Goal: Task Accomplishment & Management: Manage account settings

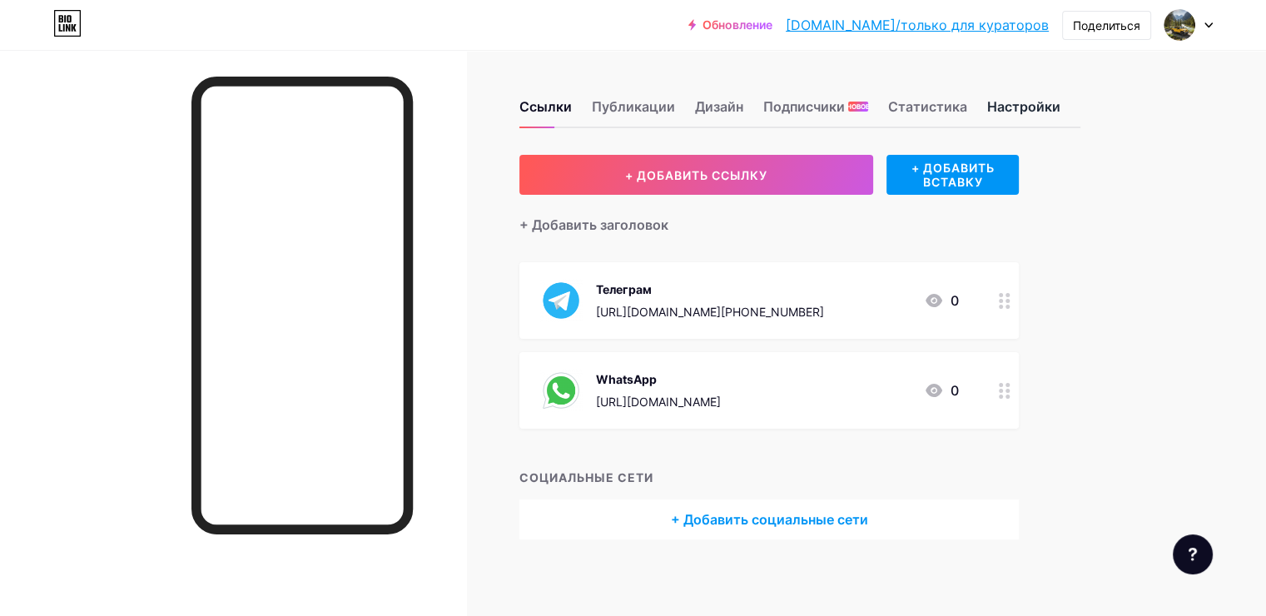
click at [1060, 98] on ya-tr-span "Настройки" at bounding box center [1023, 106] width 73 height 17
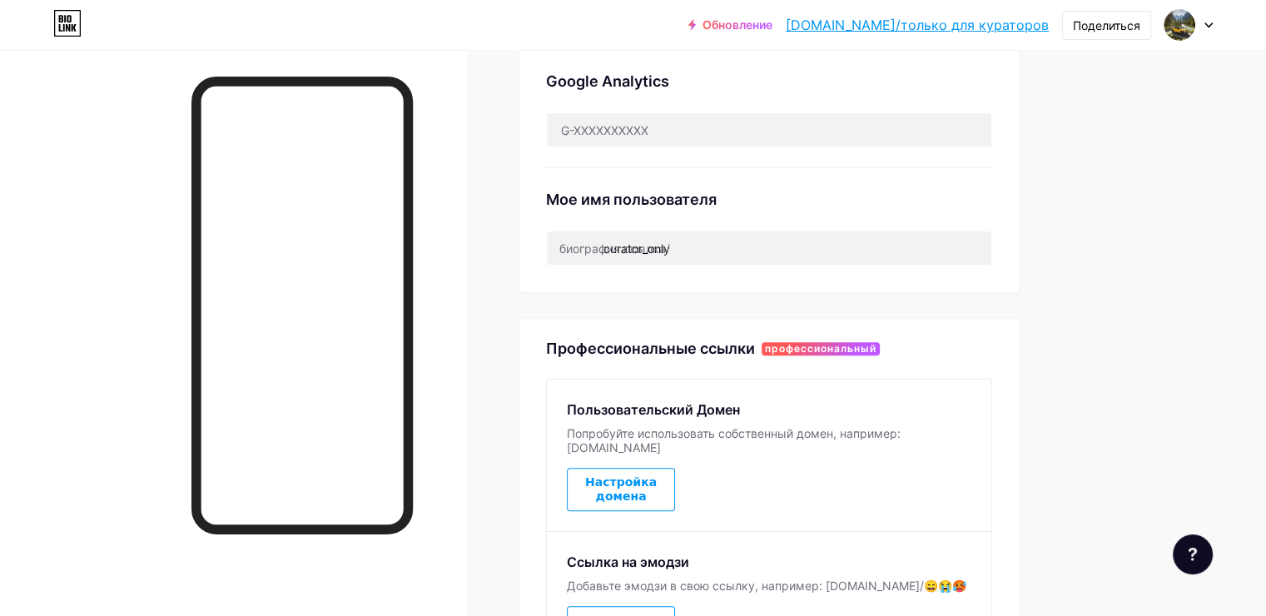
scroll to position [583, 0]
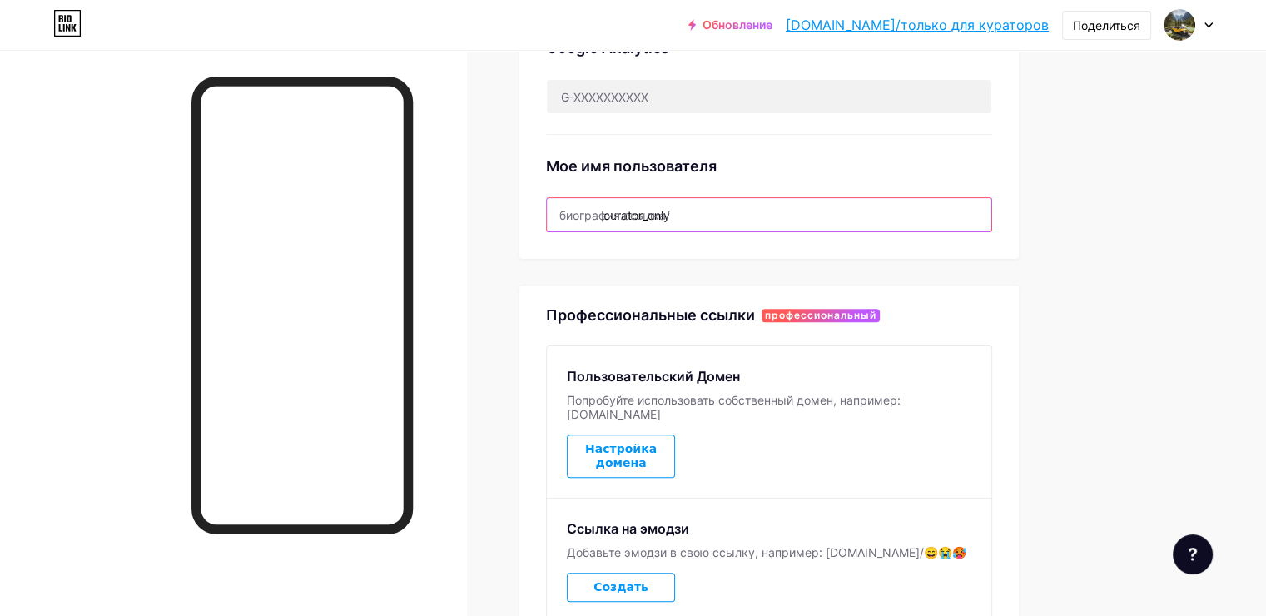
click at [846, 213] on input "curator_only" at bounding box center [769, 214] width 444 height 33
click at [1080, 209] on div "Предпочтительная ссылка Это эстетический выбор. Обе ссылки можно использовать. …" at bounding box center [799, 134] width 561 height 1125
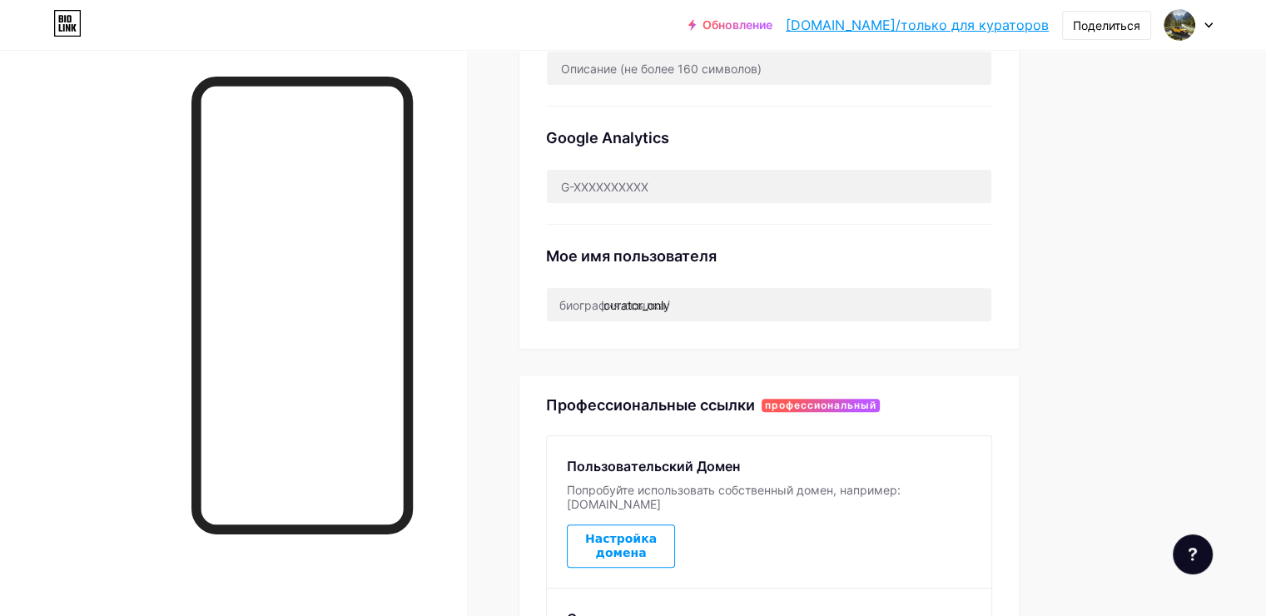
scroll to position [499, 0]
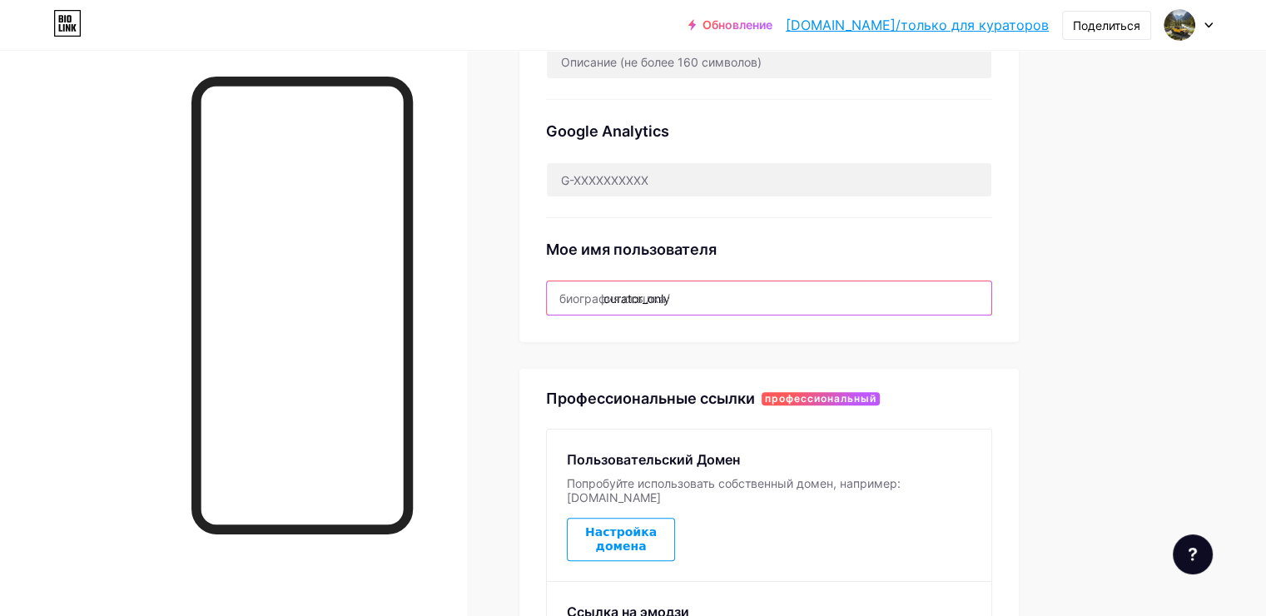
click at [849, 291] on input "curator_only" at bounding box center [769, 297] width 444 height 33
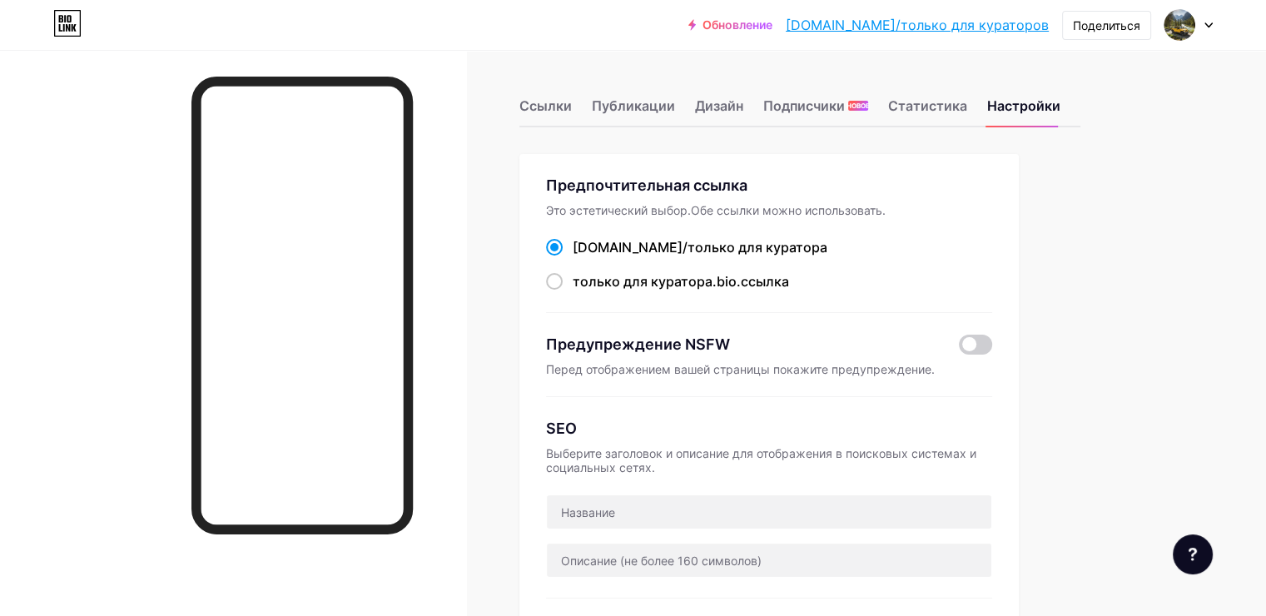
scroll to position [0, 0]
click at [1198, 20] on div at bounding box center [1188, 25] width 48 height 30
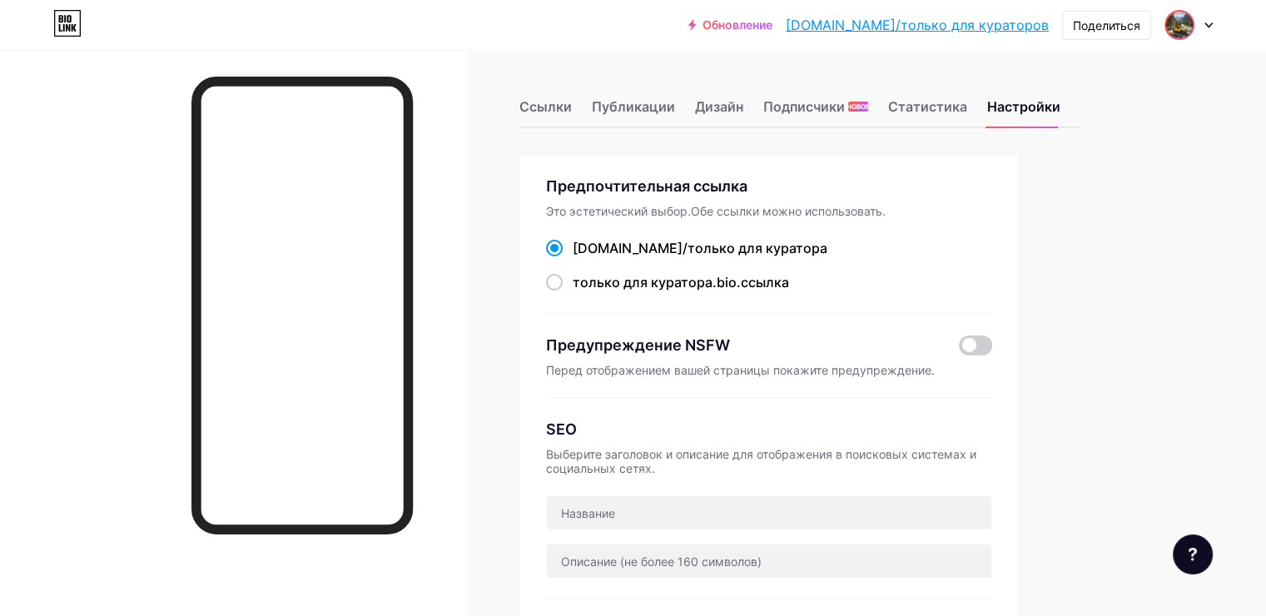
click at [1184, 29] on img at bounding box center [1179, 25] width 27 height 27
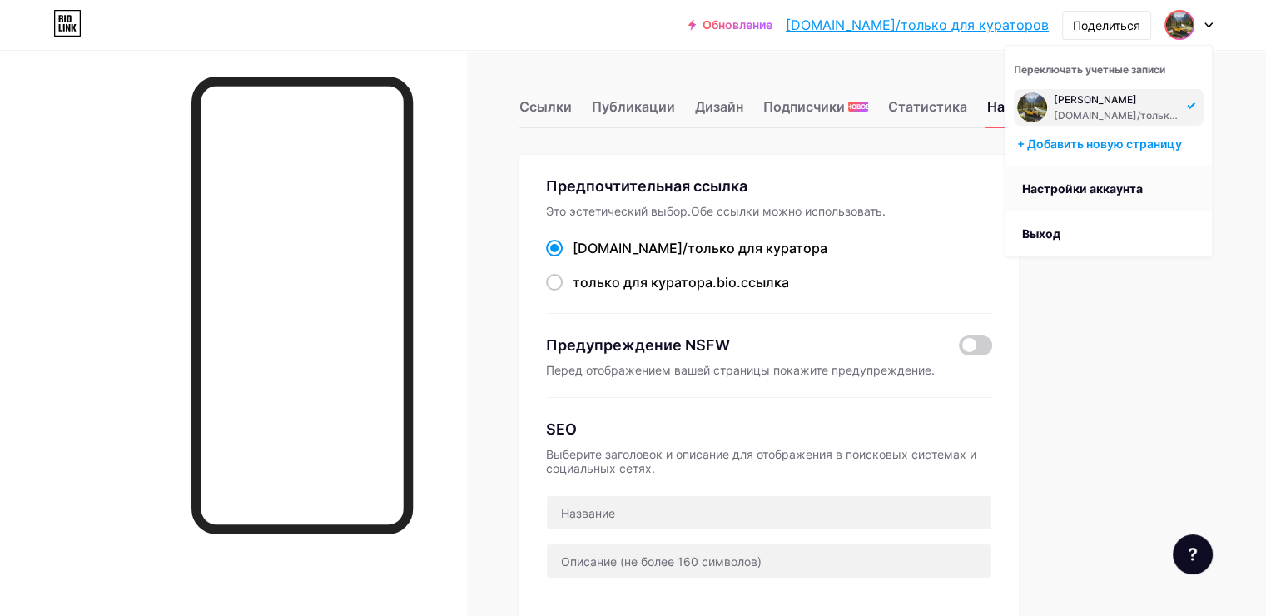
click at [1093, 191] on ya-tr-span "Настройки аккаунта" at bounding box center [1082, 188] width 121 height 14
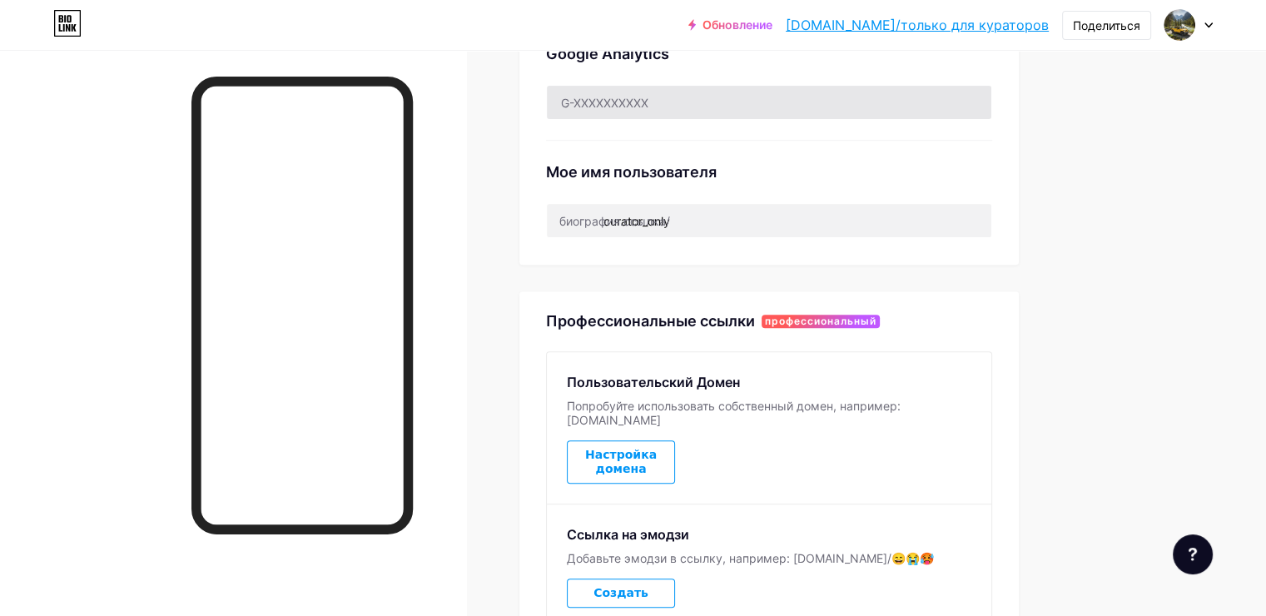
scroll to position [583, 0]
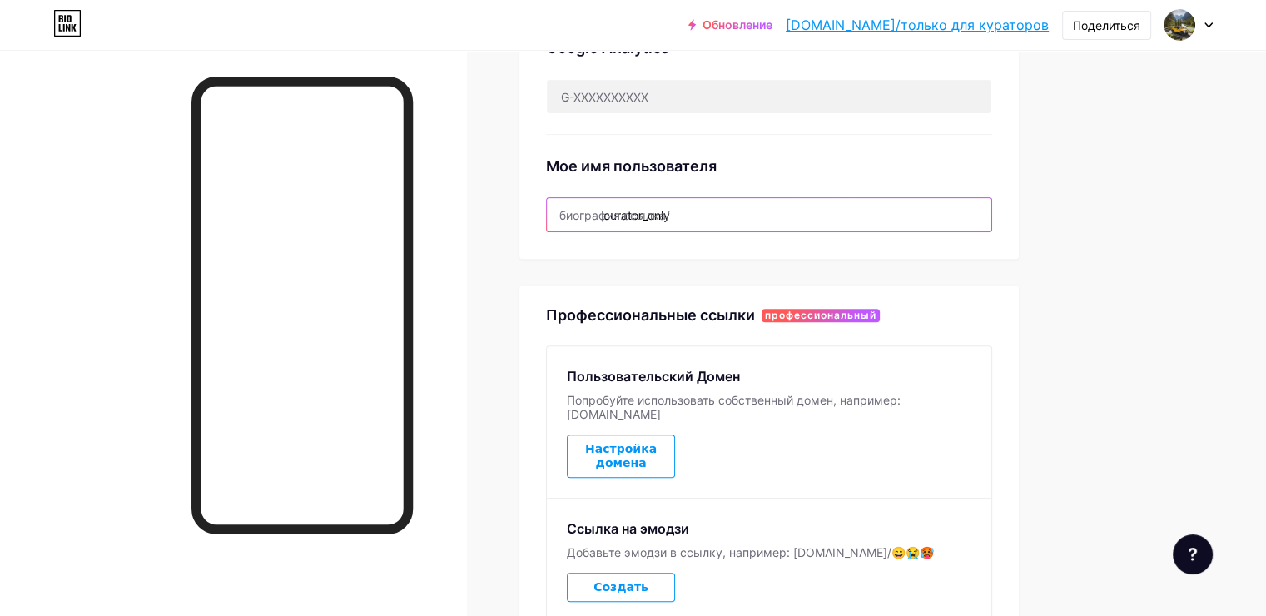
click at [818, 220] on input "curator_only" at bounding box center [769, 214] width 444 height 33
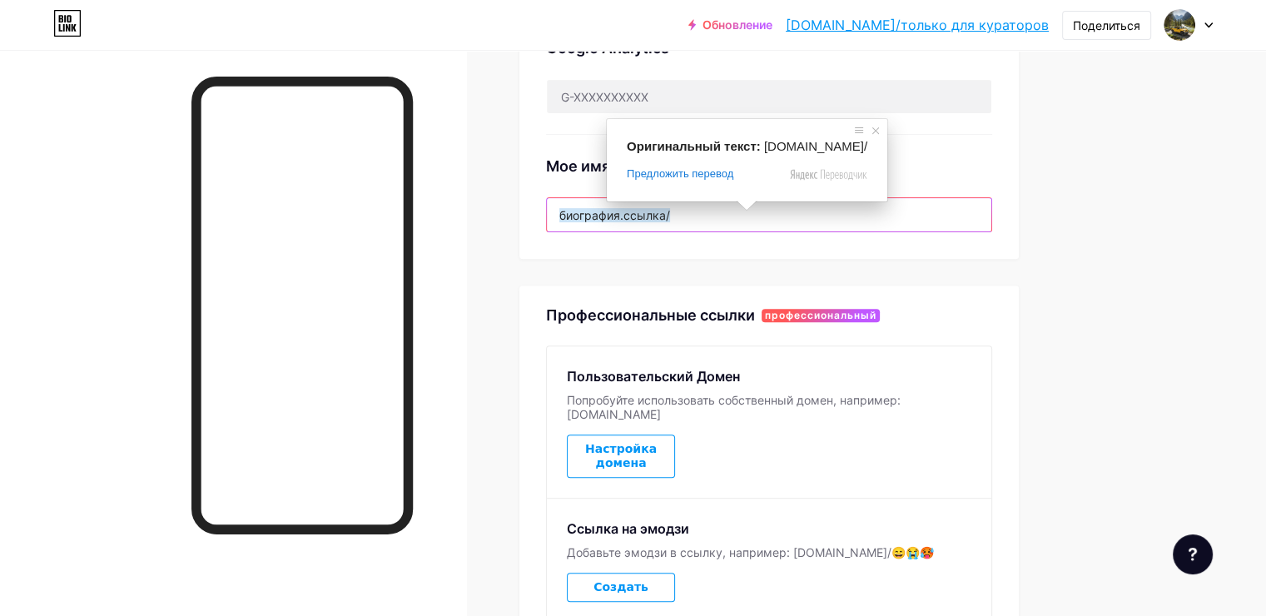
drag, startPoint x: 821, startPoint y: 212, endPoint x: 658, endPoint y: 215, distance: 163.1
click at [658, 215] on div "биография.ссылка/ curator_only" at bounding box center [769, 214] width 446 height 35
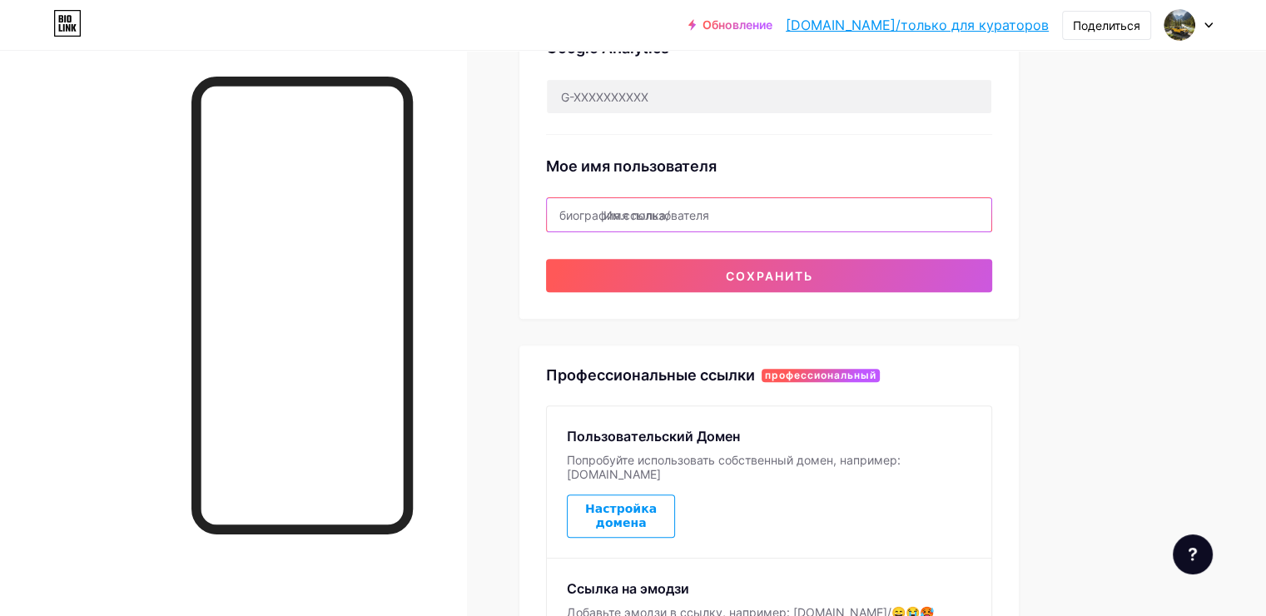
click at [821, 203] on input "text" at bounding box center [769, 214] width 444 height 33
paste input "[EMAIL_ADDRESS][DOMAIN_NAME]"
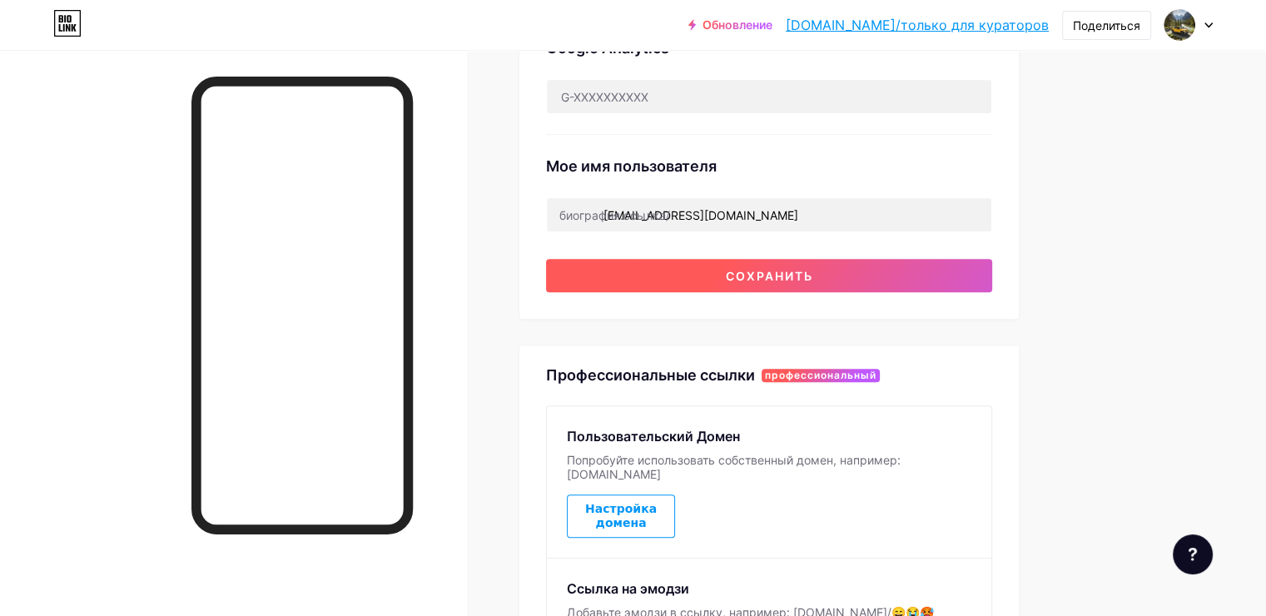
click at [813, 269] on ya-tr-span "Сохранить" at bounding box center [769, 276] width 87 height 14
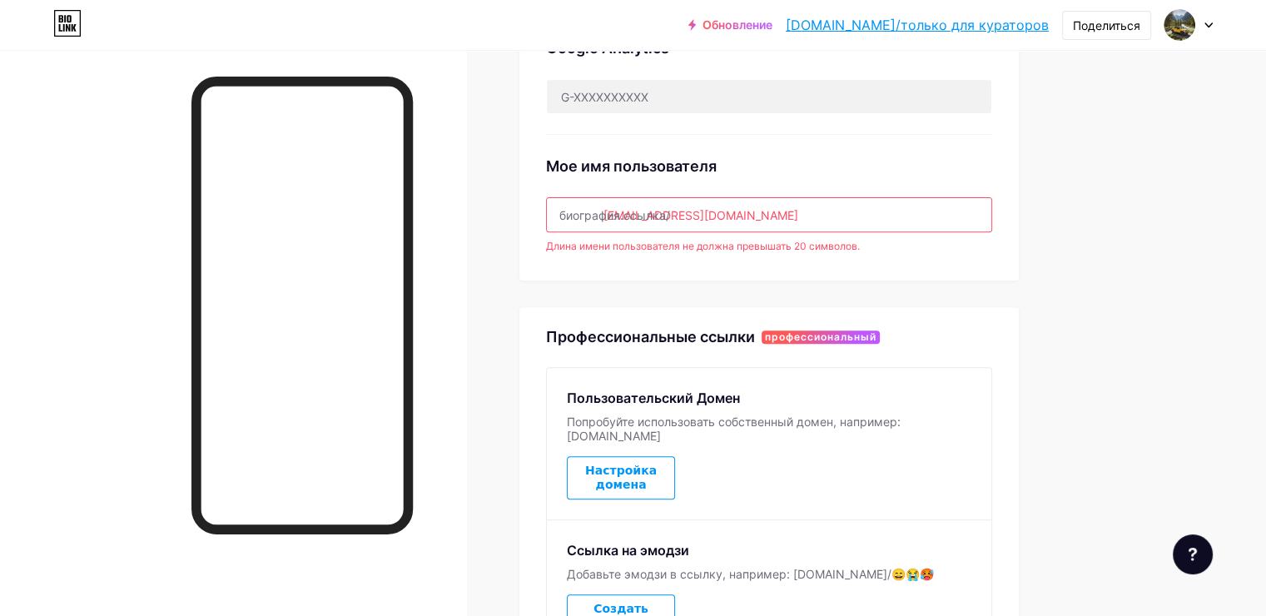
drag, startPoint x: 836, startPoint y: 219, endPoint x: 741, endPoint y: 221, distance: 94.1
click at [741, 221] on input "[EMAIL_ADDRESS][DOMAIN_NAME]" at bounding box center [769, 214] width 444 height 33
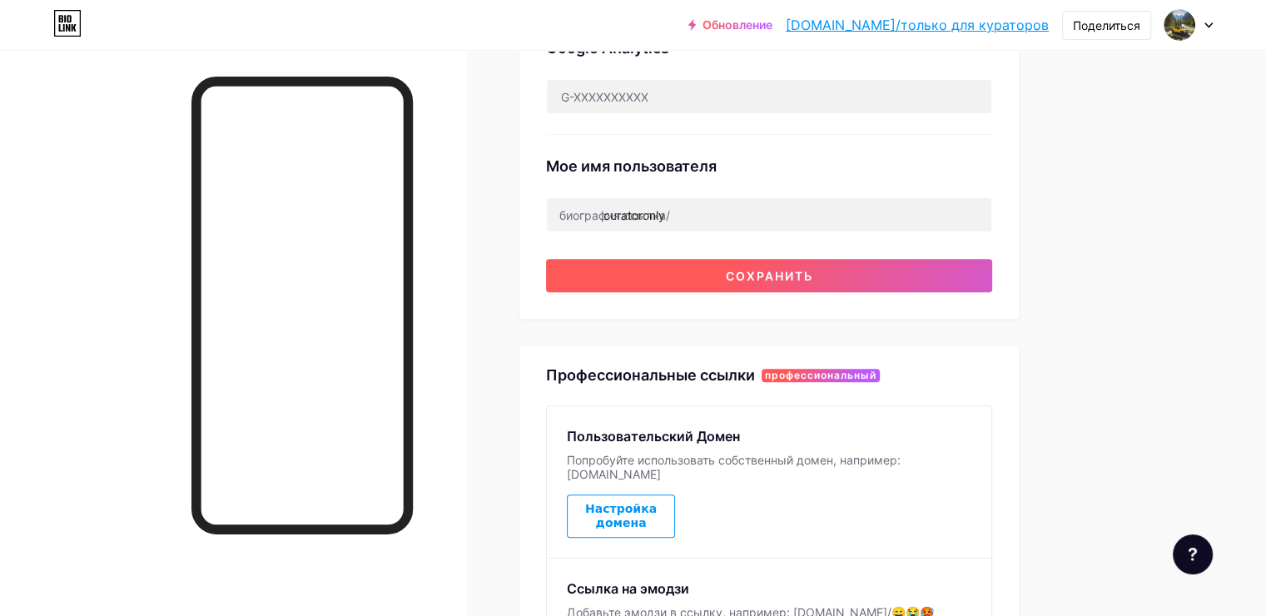
click at [799, 260] on button "Сохранить" at bounding box center [769, 275] width 446 height 33
type input "Curator.only"
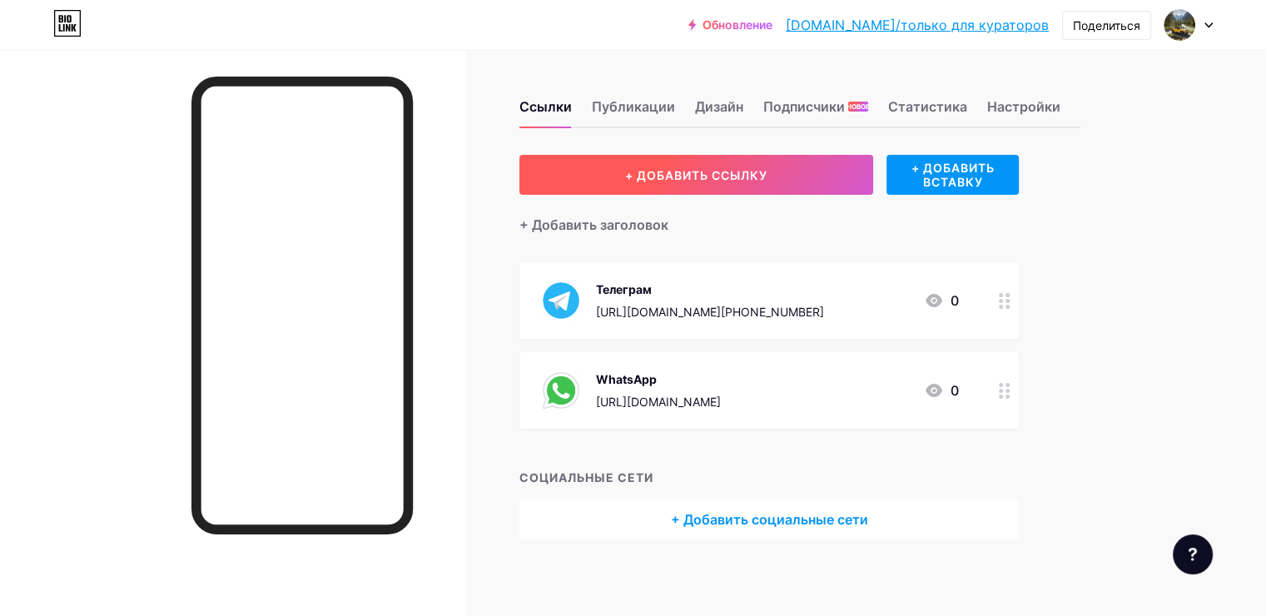
click at [851, 156] on button "+ ДОБАВИТЬ ССЫЛКУ" at bounding box center [696, 175] width 354 height 40
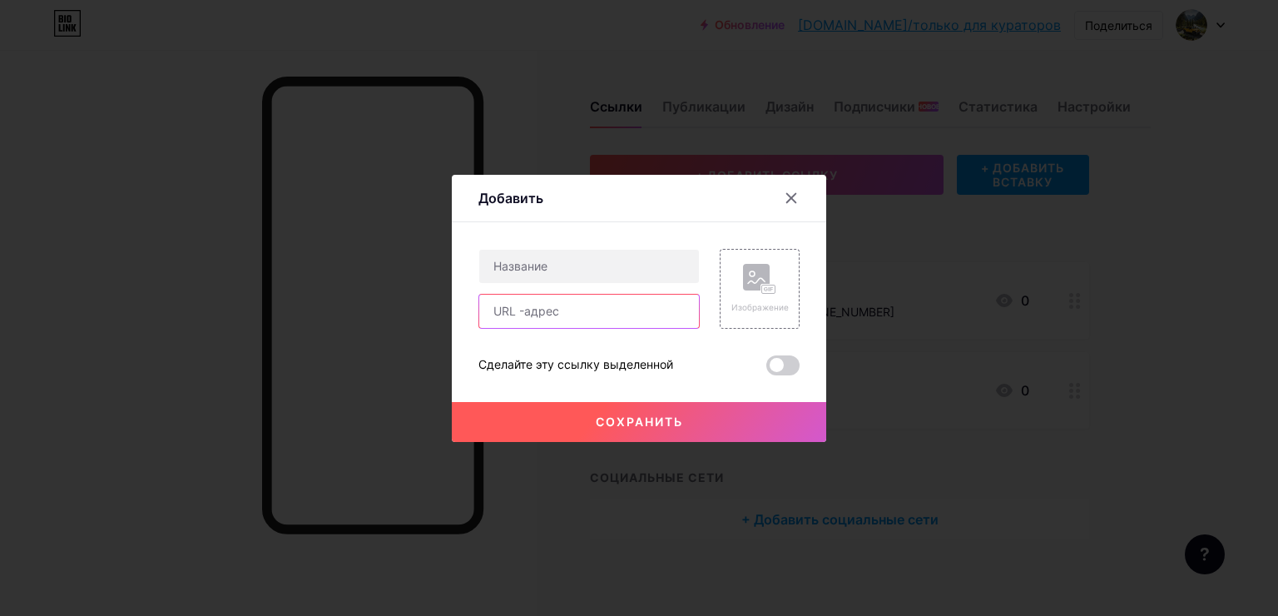
click at [587, 320] on input "text" at bounding box center [589, 311] width 220 height 33
click at [641, 222] on div "Content YouTube Play YouTube video without leaving your page. ADD Vimeo Play Vi…" at bounding box center [638, 298] width 321 height 153
click at [786, 201] on icon at bounding box center [791, 197] width 13 height 13
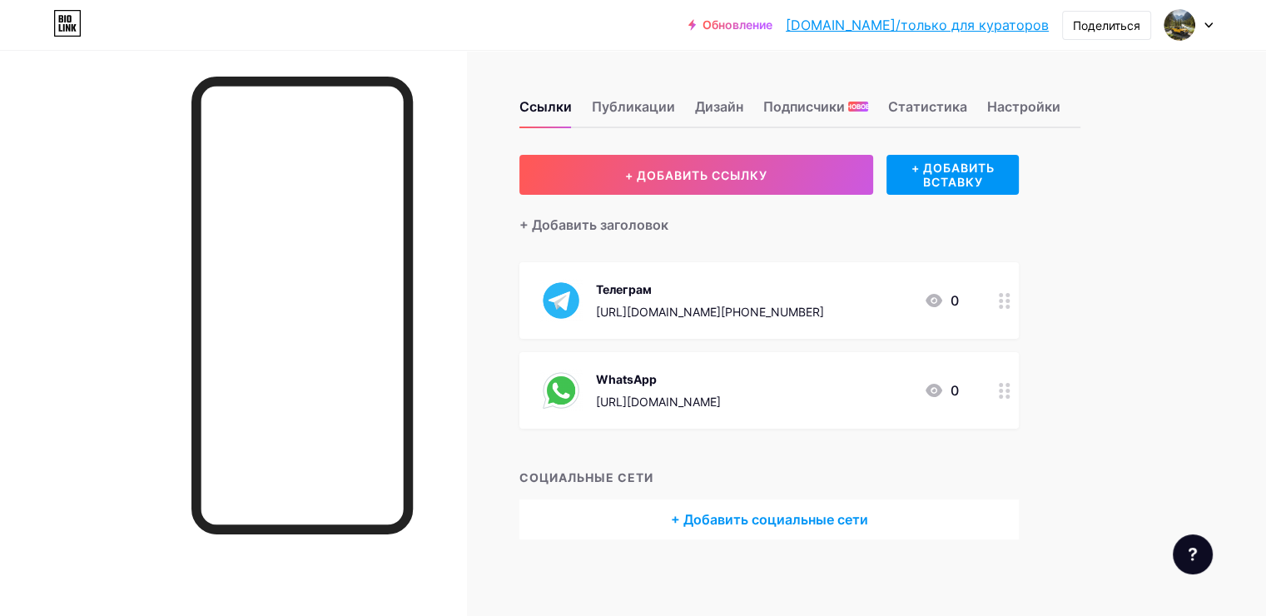
click at [766, 523] on ya-tr-span "+ Добавить социальные сети" at bounding box center [769, 519] width 197 height 20
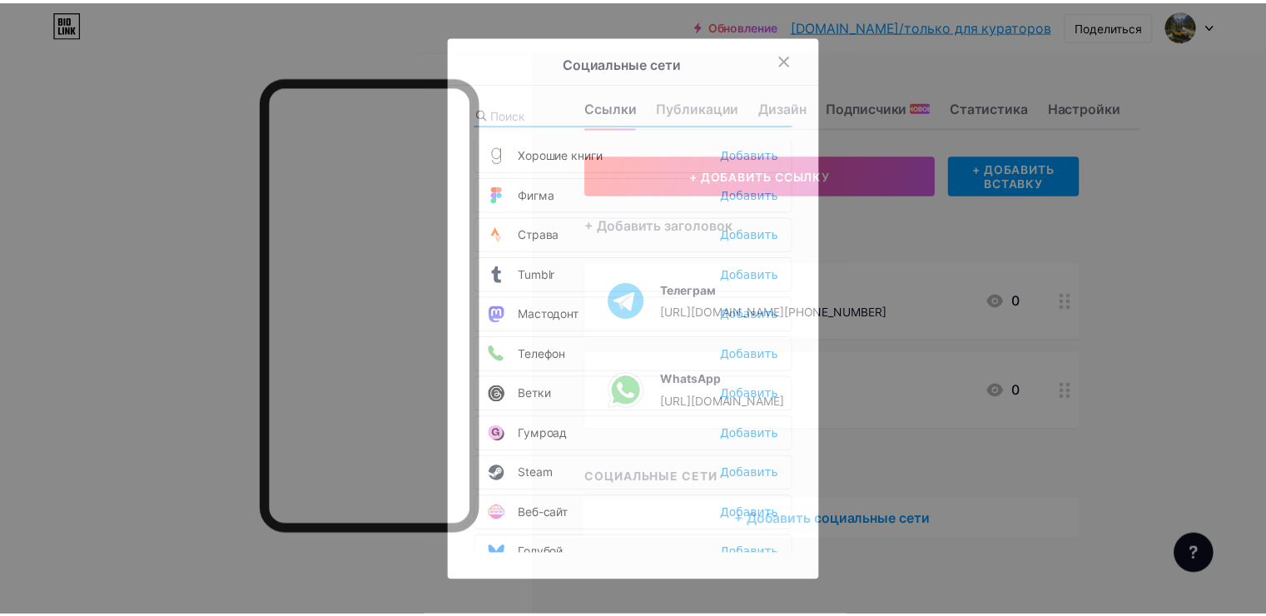
scroll to position [1485, 0]
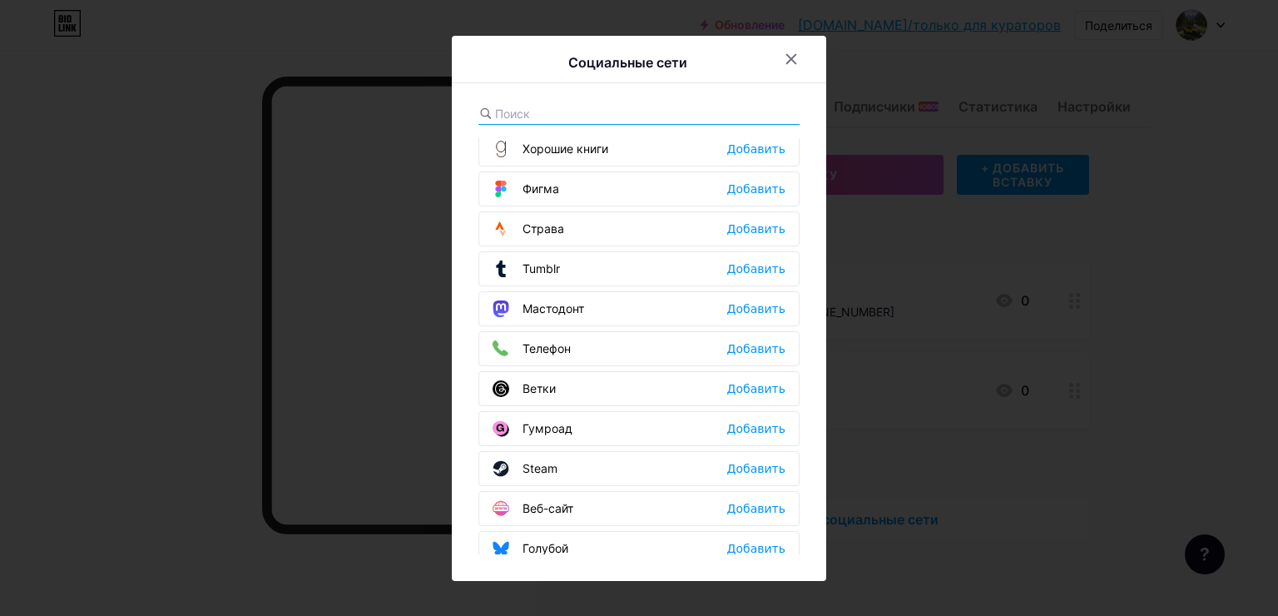
click at [638, 331] on div "Телефон Добавить" at bounding box center [638, 348] width 321 height 35
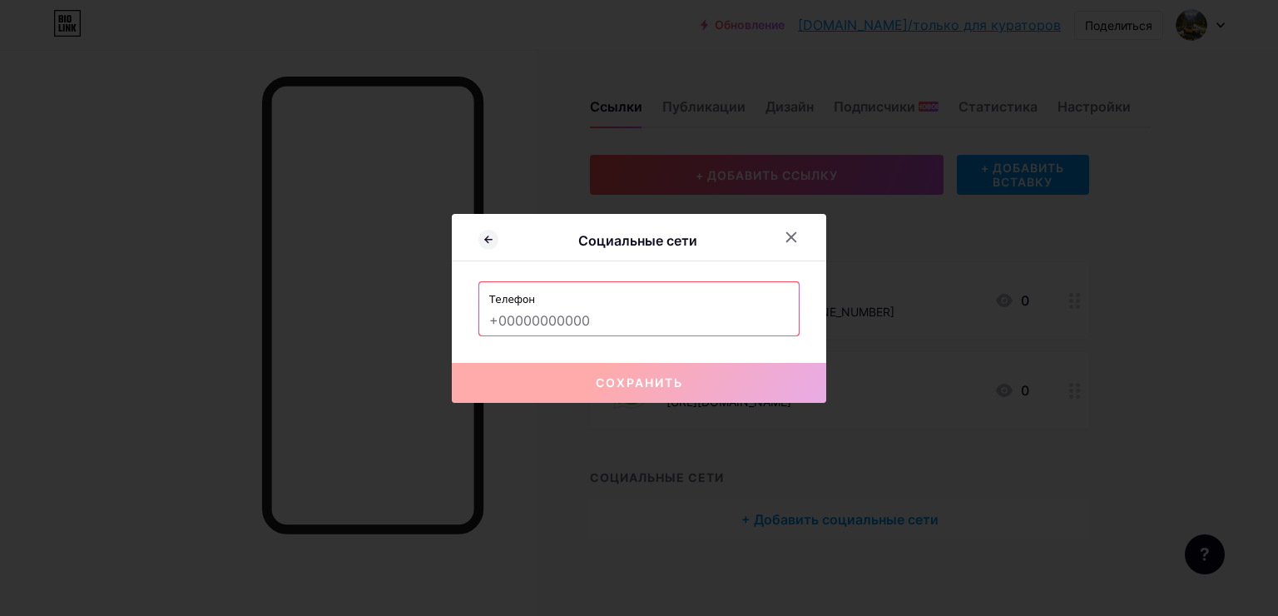
click at [648, 322] on input "text" at bounding box center [639, 321] width 300 height 28
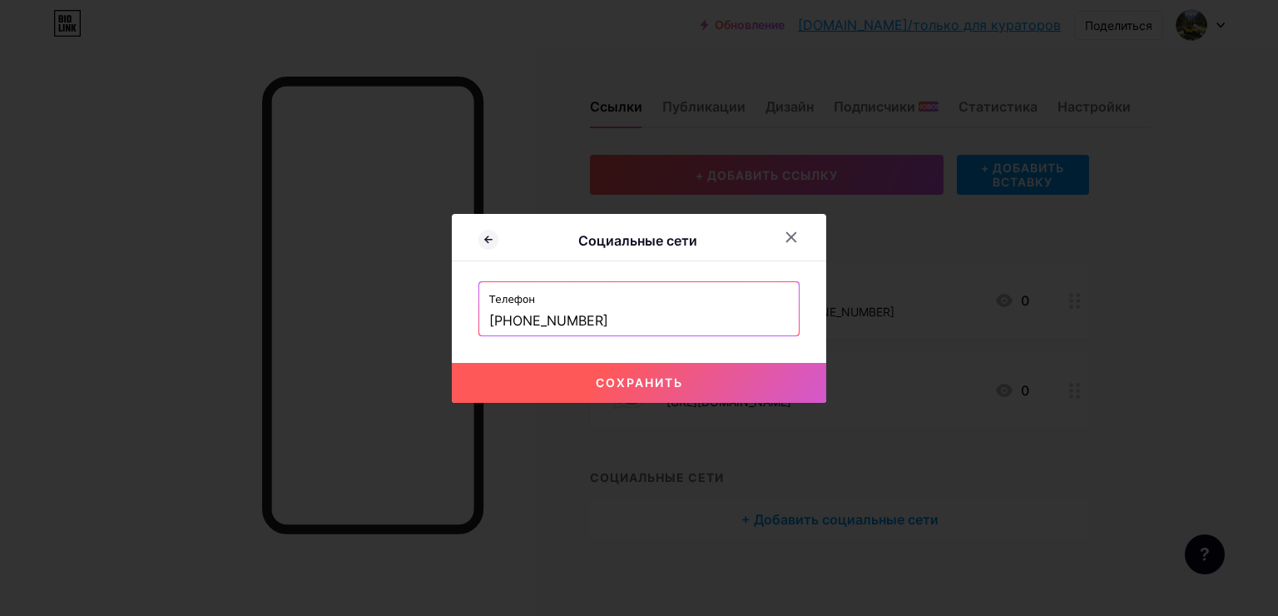
click at [672, 360] on div "Социальные сети Телефон [PHONE_NUMBER] Сохранить" at bounding box center [639, 308] width 374 height 189
click at [668, 386] on ya-tr-span "Сохранить" at bounding box center [639, 382] width 87 height 14
type input "tel:[PHONE_NUMBER]"
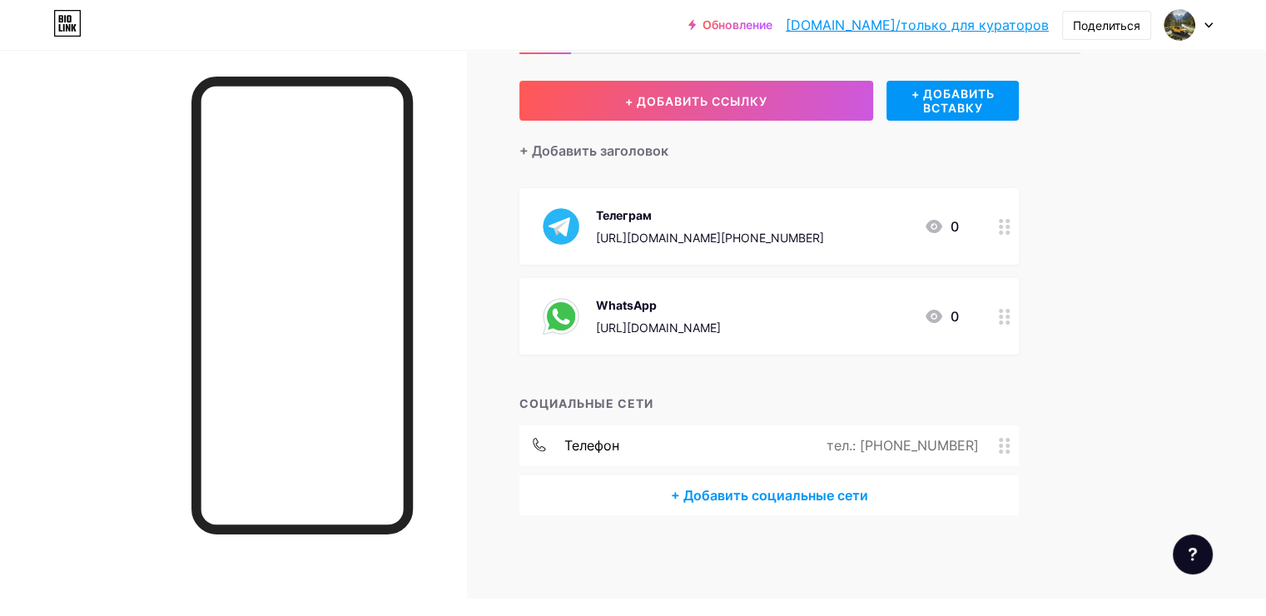
scroll to position [181, 0]
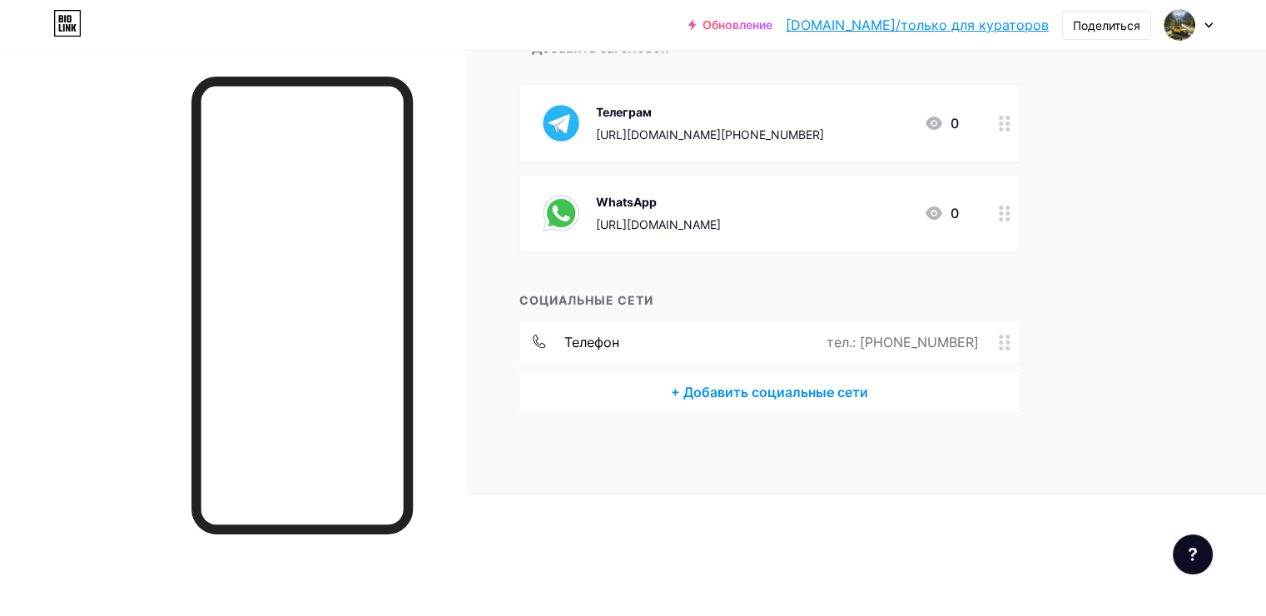
click at [778, 348] on div "телефон тел.: [PHONE_NUMBER]" at bounding box center [768, 342] width 499 height 40
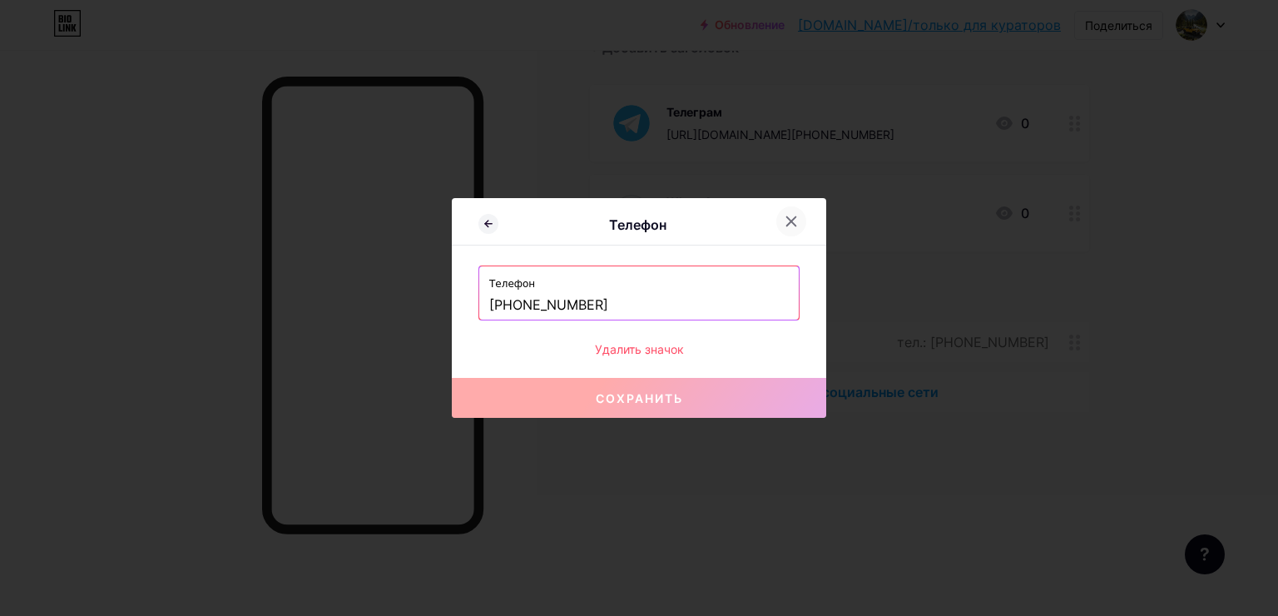
click at [785, 225] on icon at bounding box center [791, 221] width 13 height 13
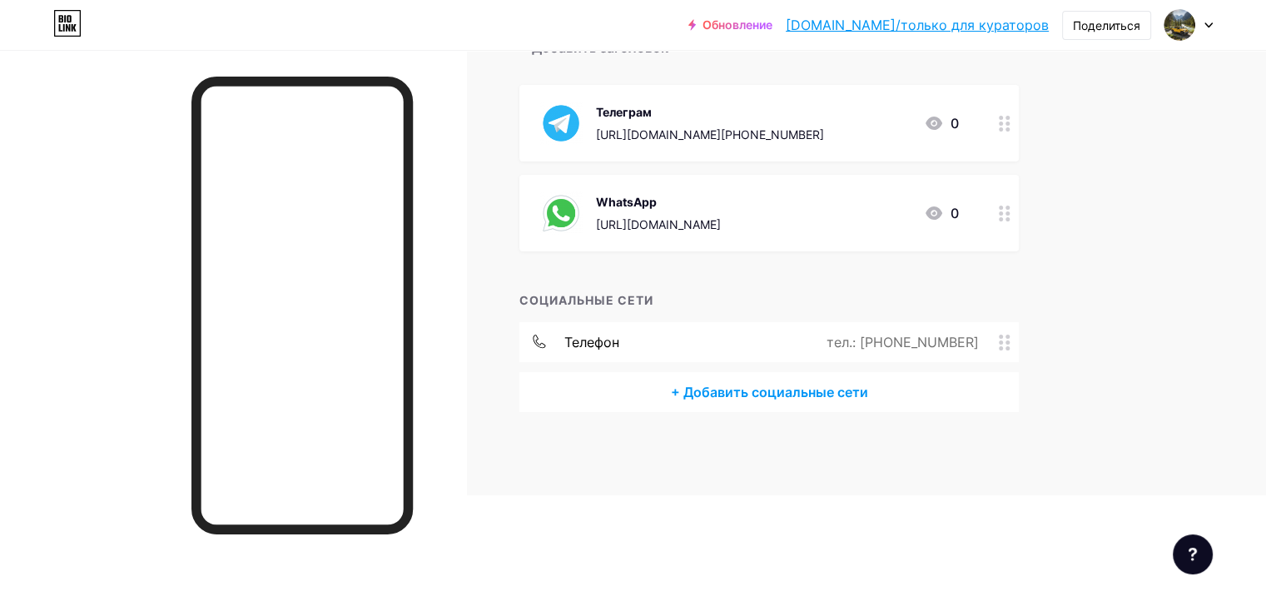
click at [792, 334] on div "телефон тел.: [PHONE_NUMBER]" at bounding box center [768, 342] width 499 height 40
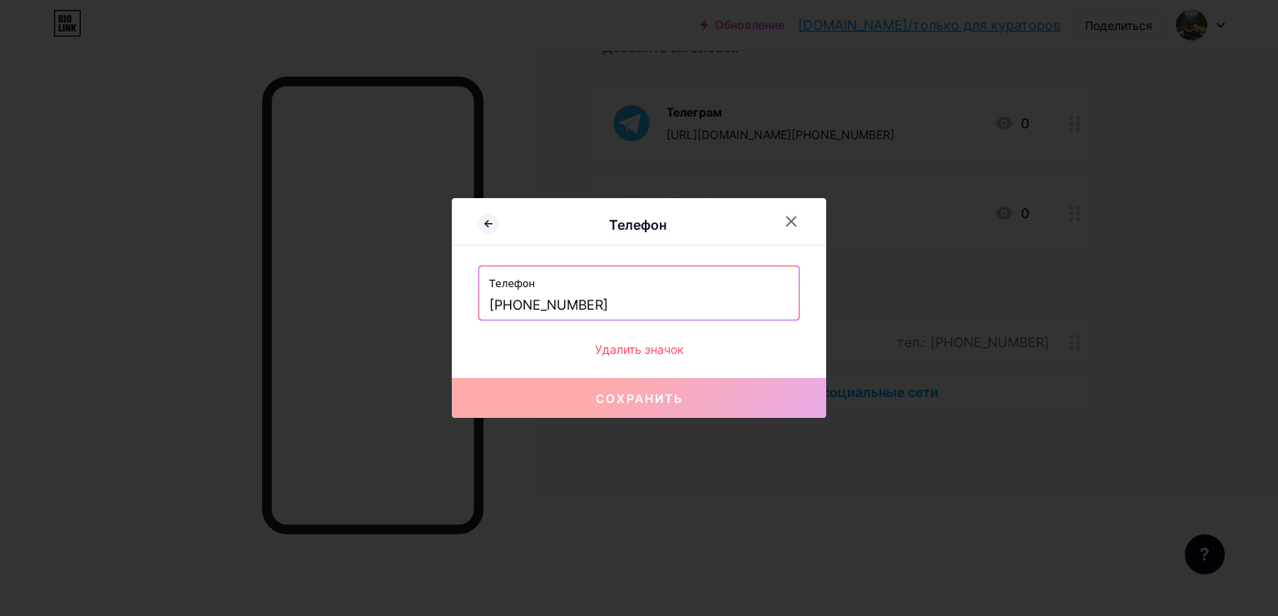
drag, startPoint x: 686, startPoint y: 308, endPoint x: 437, endPoint y: 310, distance: 248.8
click at [437, 310] on div "Телефон Телефон [PHONE_NUMBER] Удалить значок Сохранить" at bounding box center [639, 308] width 1278 height 616
click at [777, 238] on div "Телефон" at bounding box center [639, 225] width 374 height 39
click at [779, 234] on div at bounding box center [791, 221] width 30 height 30
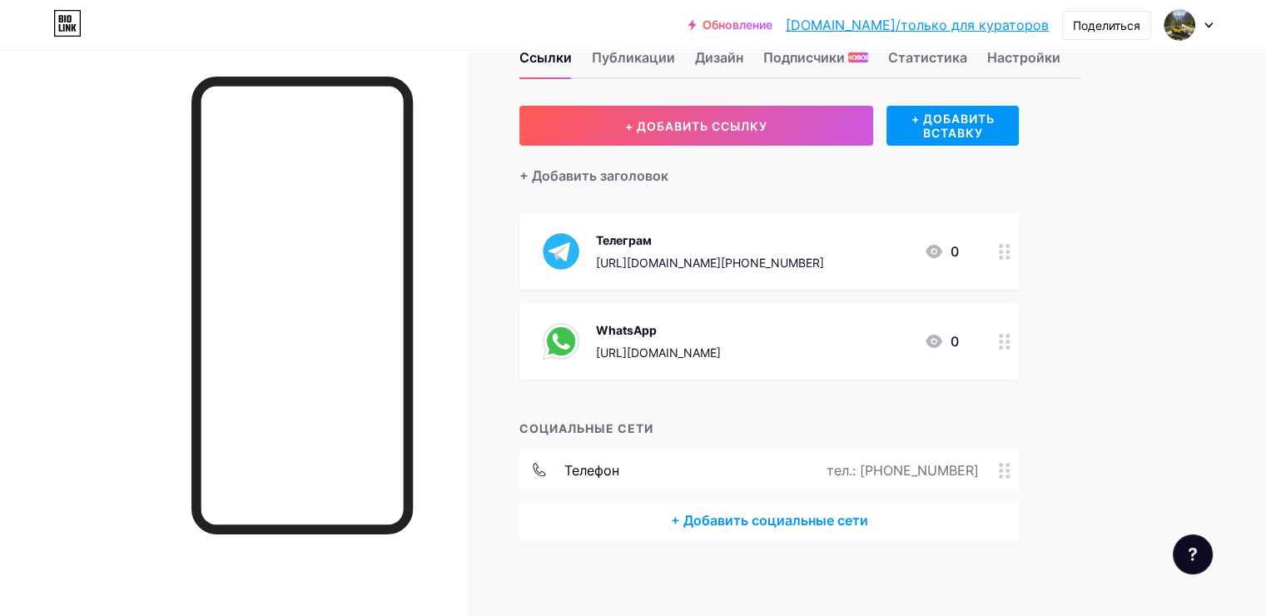
scroll to position [14, 0]
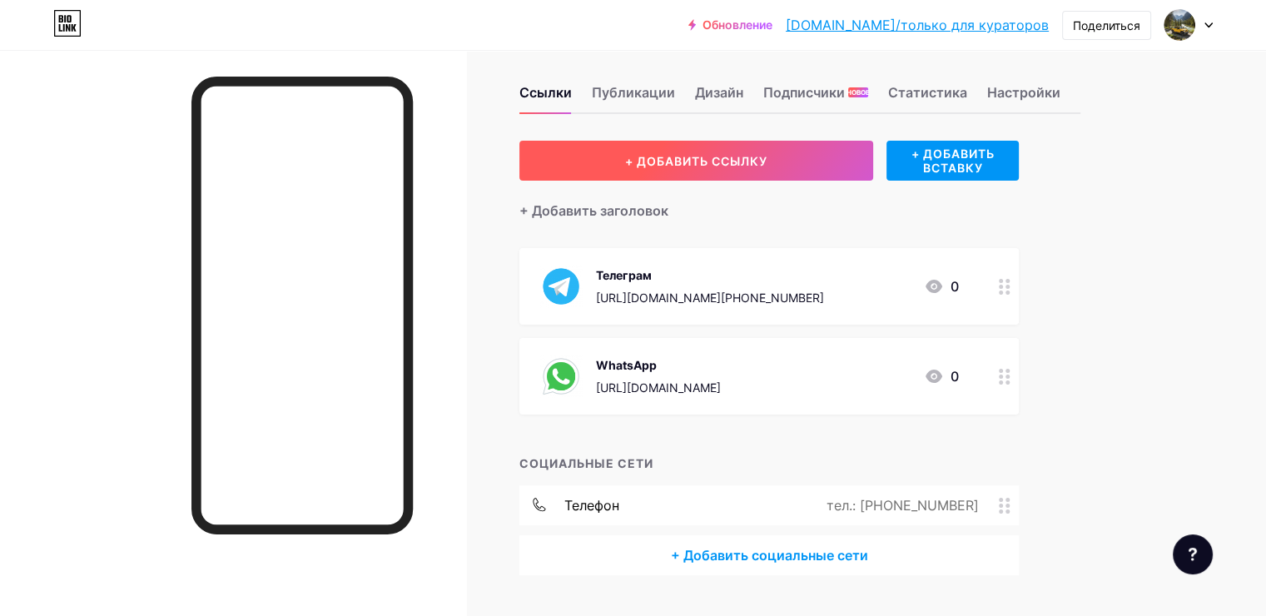
click at [764, 170] on button "+ ДОБАВИТЬ ССЫЛКУ" at bounding box center [696, 161] width 354 height 40
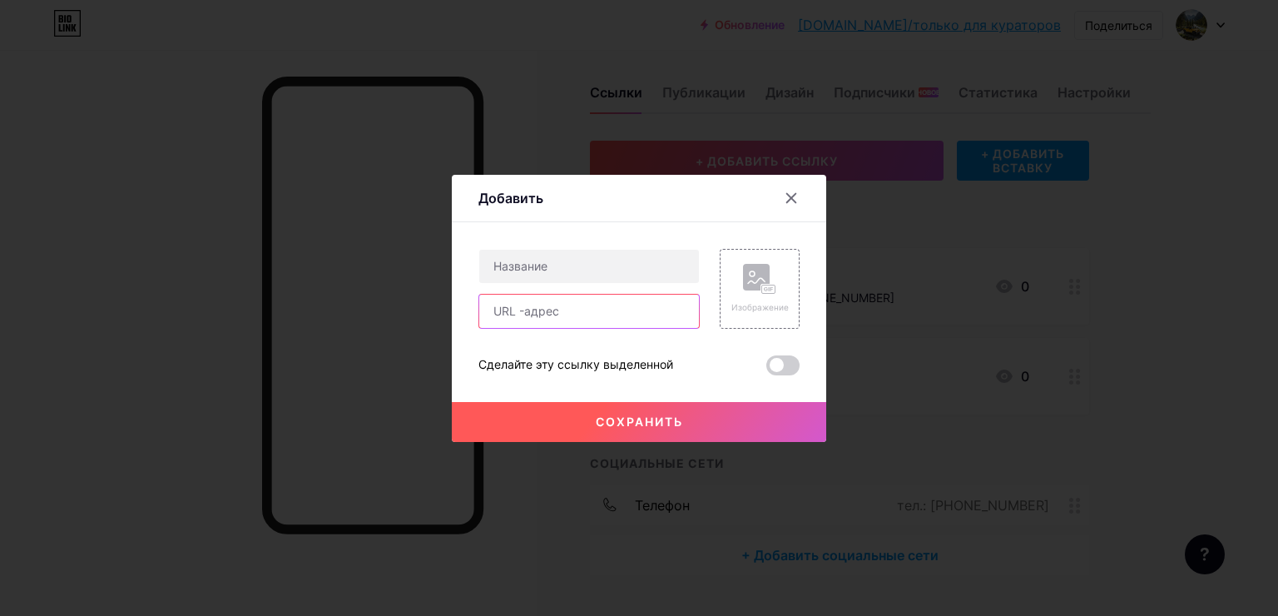
click at [593, 300] on input "text" at bounding box center [589, 311] width 220 height 33
paste input "[PHONE_NUMBER]"
type input "[PHONE_NUMBER]"
click at [639, 256] on input "text" at bounding box center [589, 266] width 220 height 33
type input "Телефон"
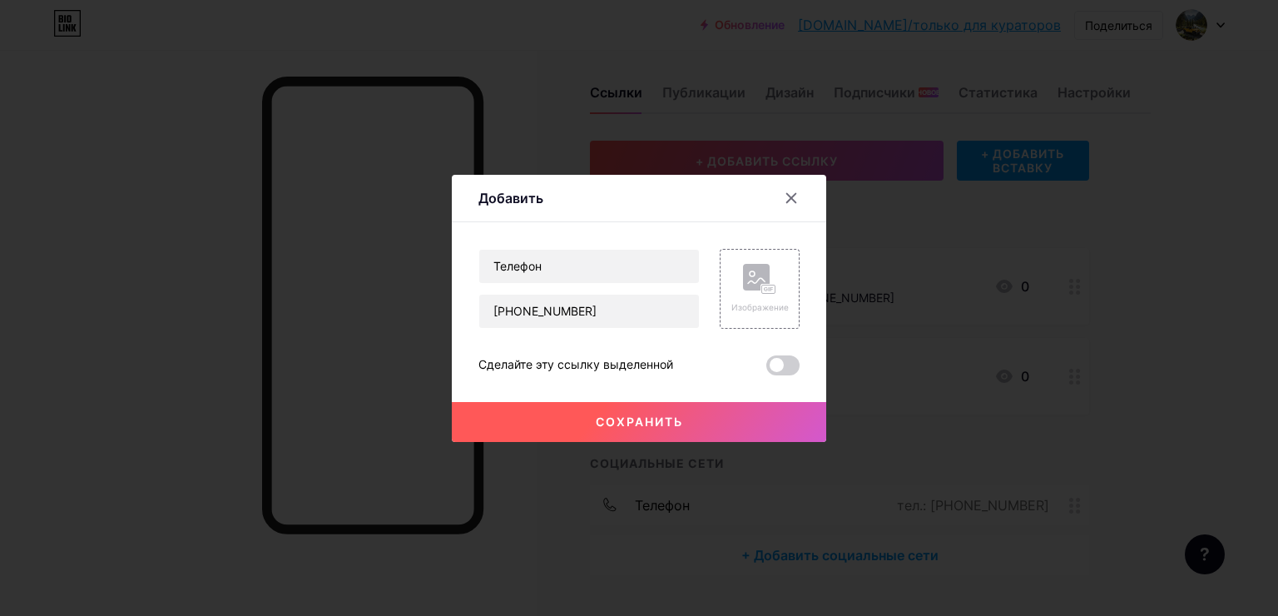
click at [605, 414] on ya-tr-span "Сохранить" at bounding box center [639, 421] width 87 height 14
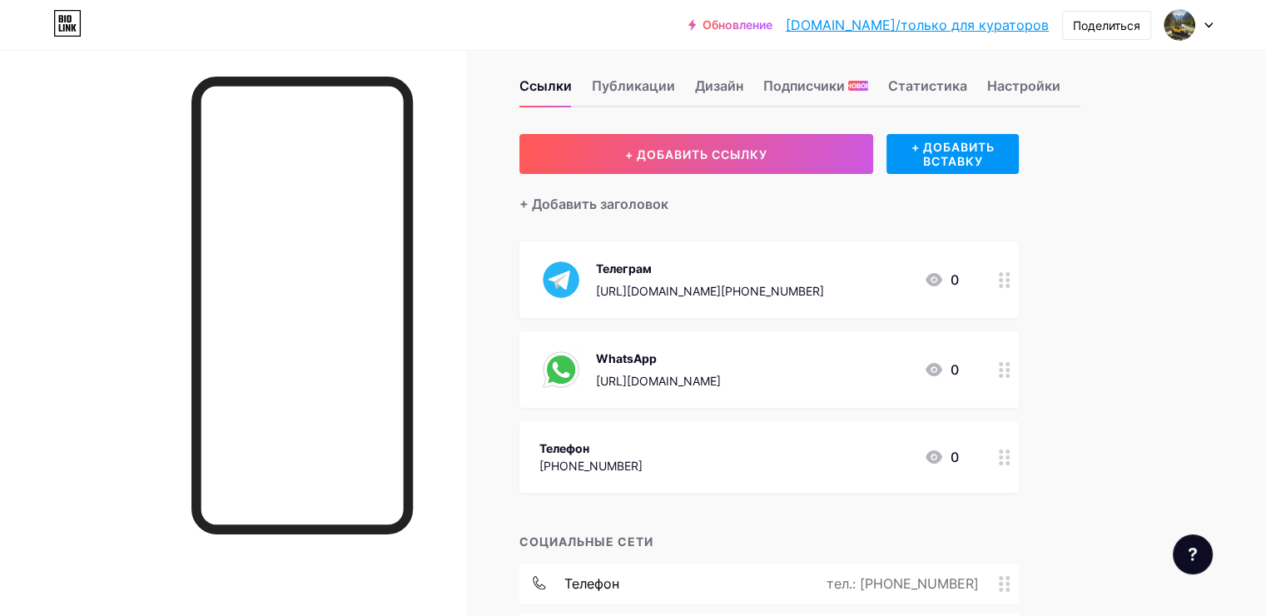
scroll to position [0, 0]
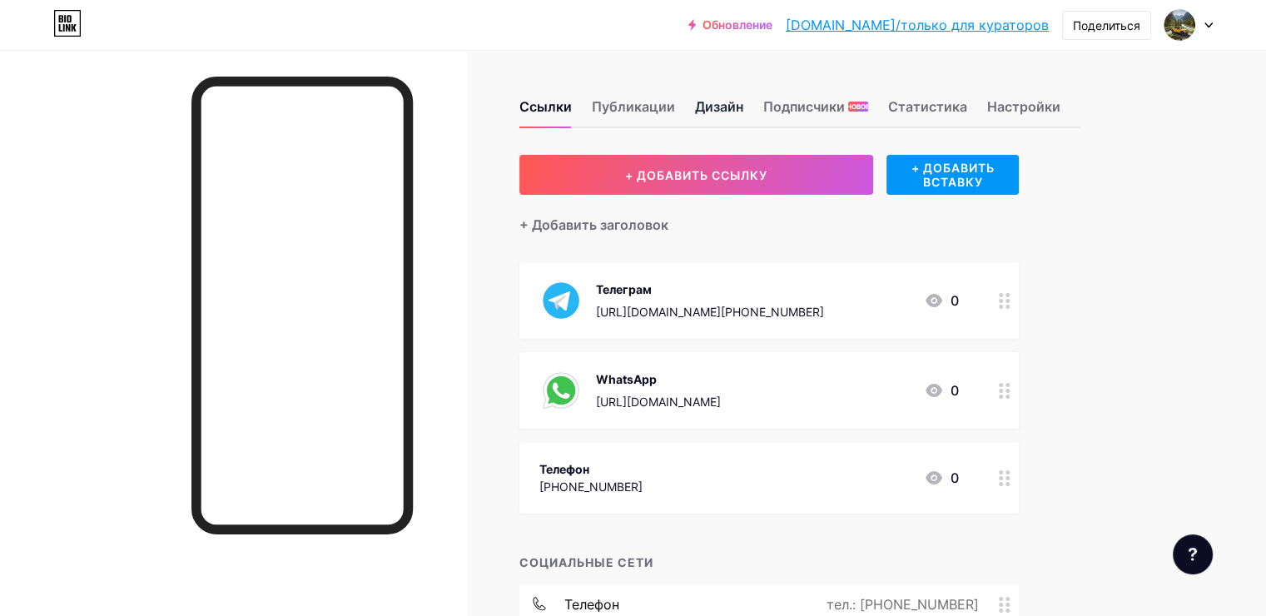
click at [743, 107] on ya-tr-span "Дизайн" at bounding box center [719, 106] width 48 height 17
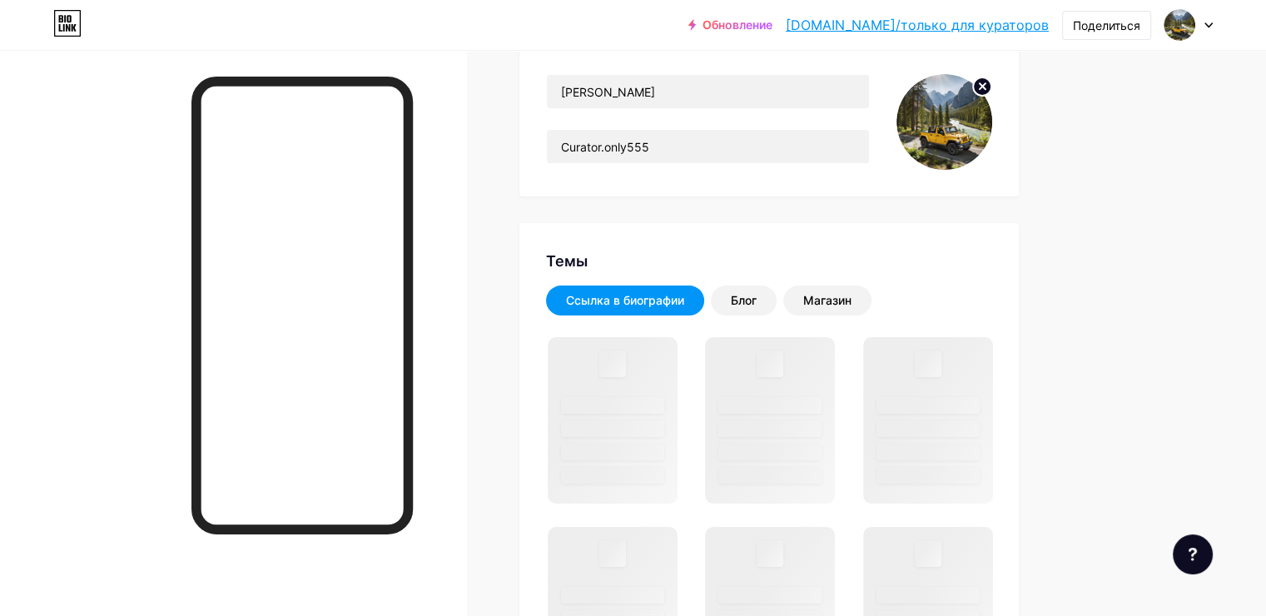
scroll to position [250, 0]
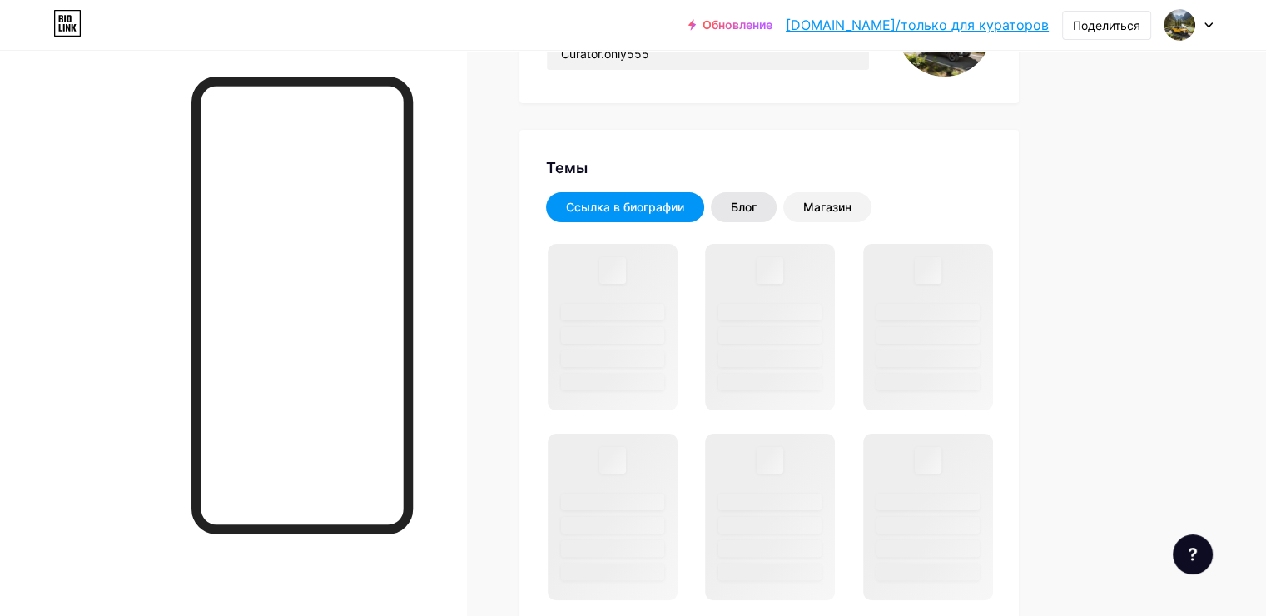
click at [756, 204] on ya-tr-span "Блог" at bounding box center [744, 207] width 26 height 14
click at [684, 209] on ya-tr-span "Ссылка в биографии" at bounding box center [625, 207] width 118 height 14
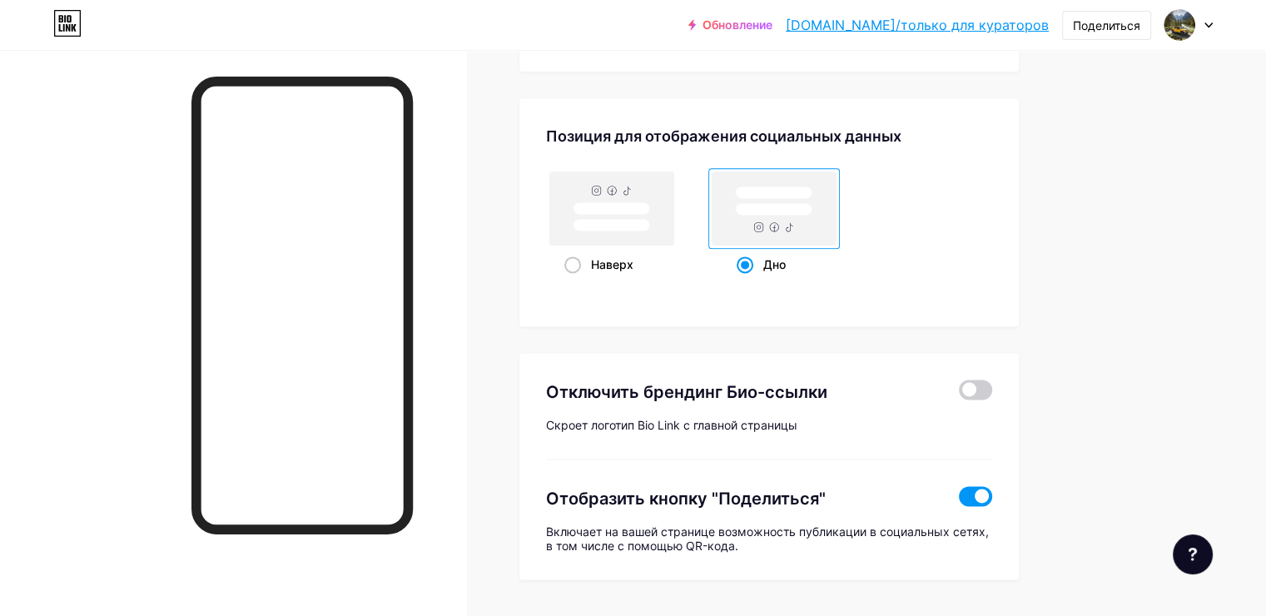
scroll to position [2247, 0]
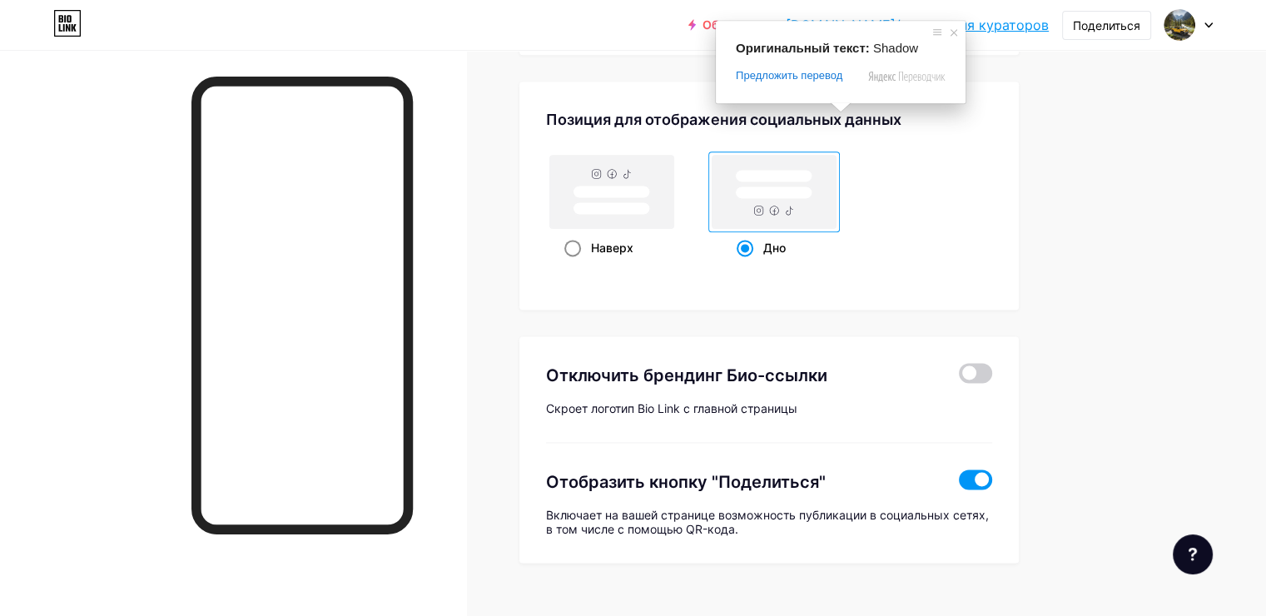
click at [647, 221] on rect at bounding box center [612, 191] width 124 height 73
click at [575, 263] on input "Наверх" at bounding box center [569, 268] width 11 height 11
radio input "true"
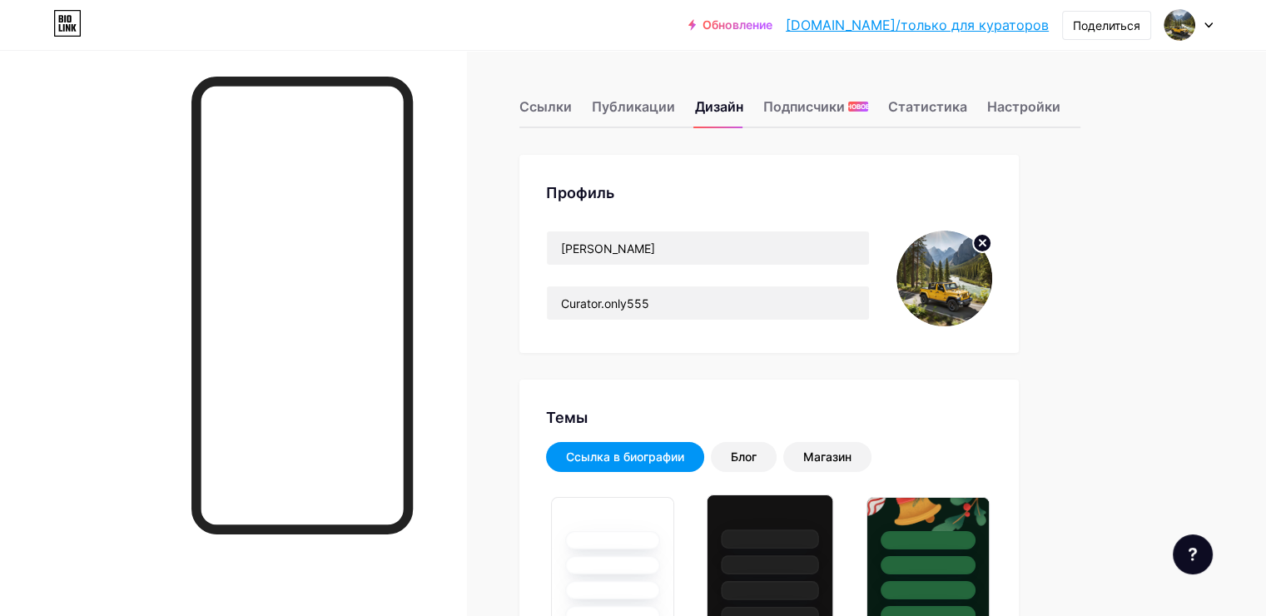
scroll to position [0, 0]
click at [572, 110] on ya-tr-span "Ссылки" at bounding box center [545, 106] width 52 height 17
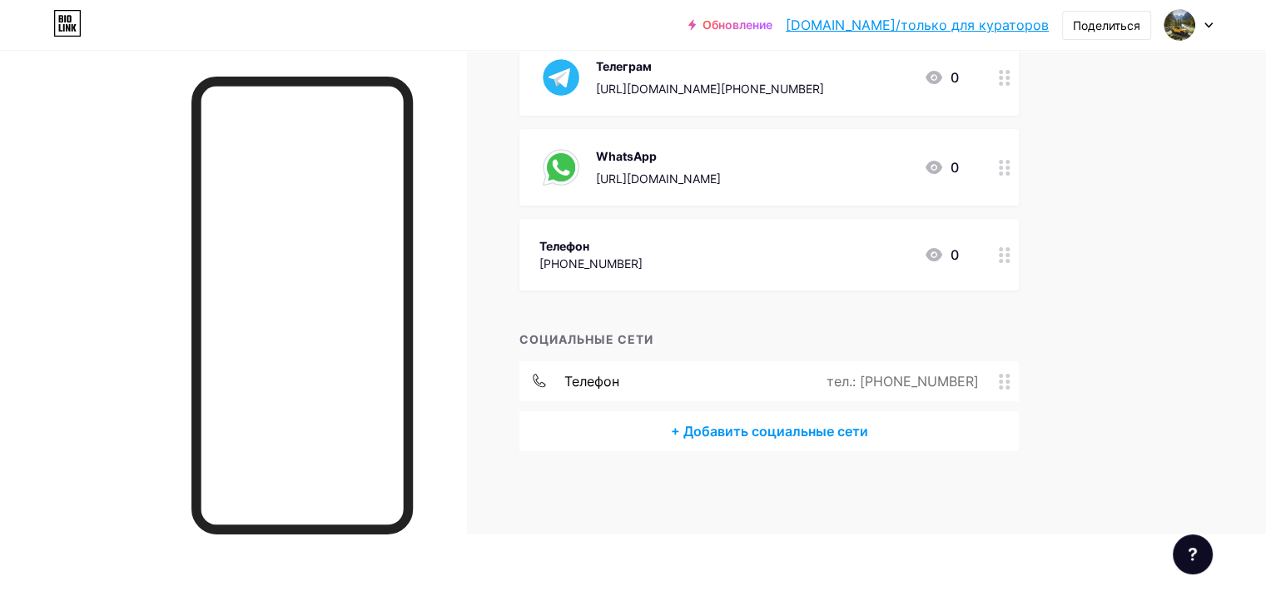
scroll to position [250, 0]
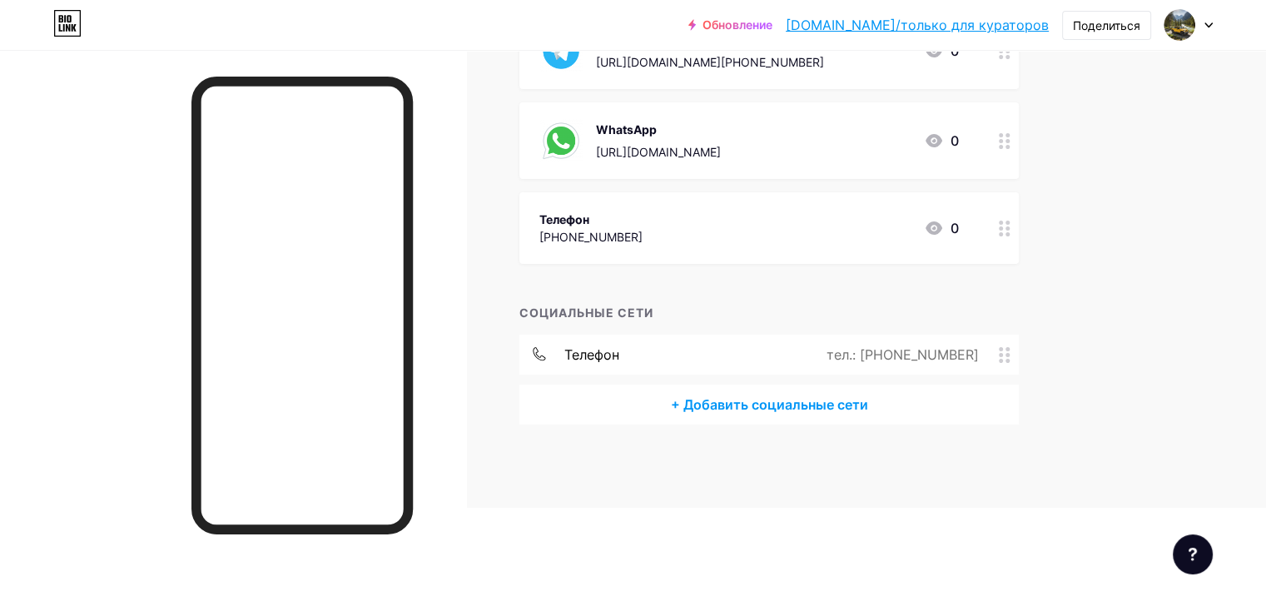
click at [959, 218] on div "Телефон [PHONE_NUMBER] 0" at bounding box center [748, 228] width 419 height 38
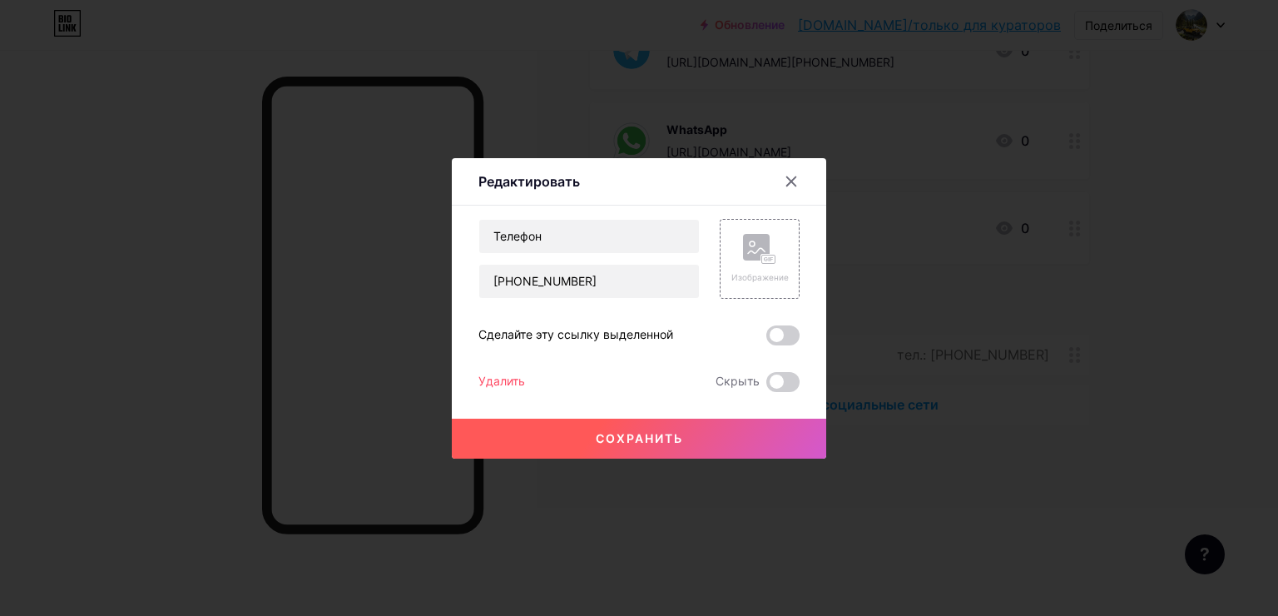
click at [507, 382] on ya-tr-span "Удалить" at bounding box center [501, 381] width 47 height 14
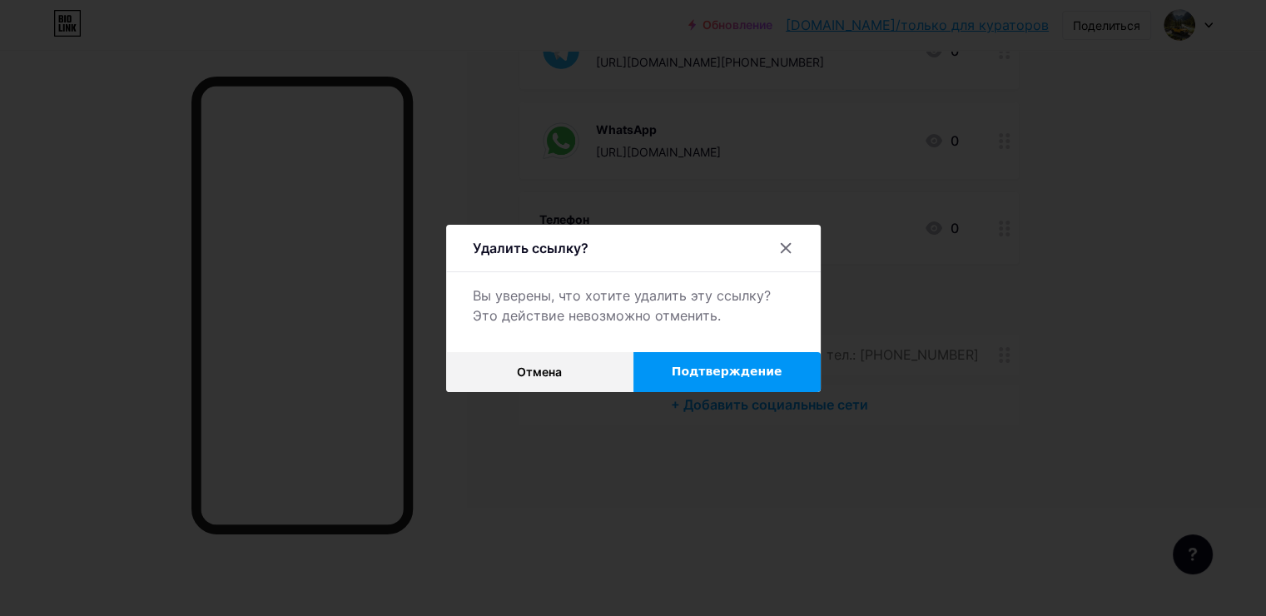
click at [683, 372] on ya-tr-span "Подтверждение" at bounding box center [727, 370] width 111 height 13
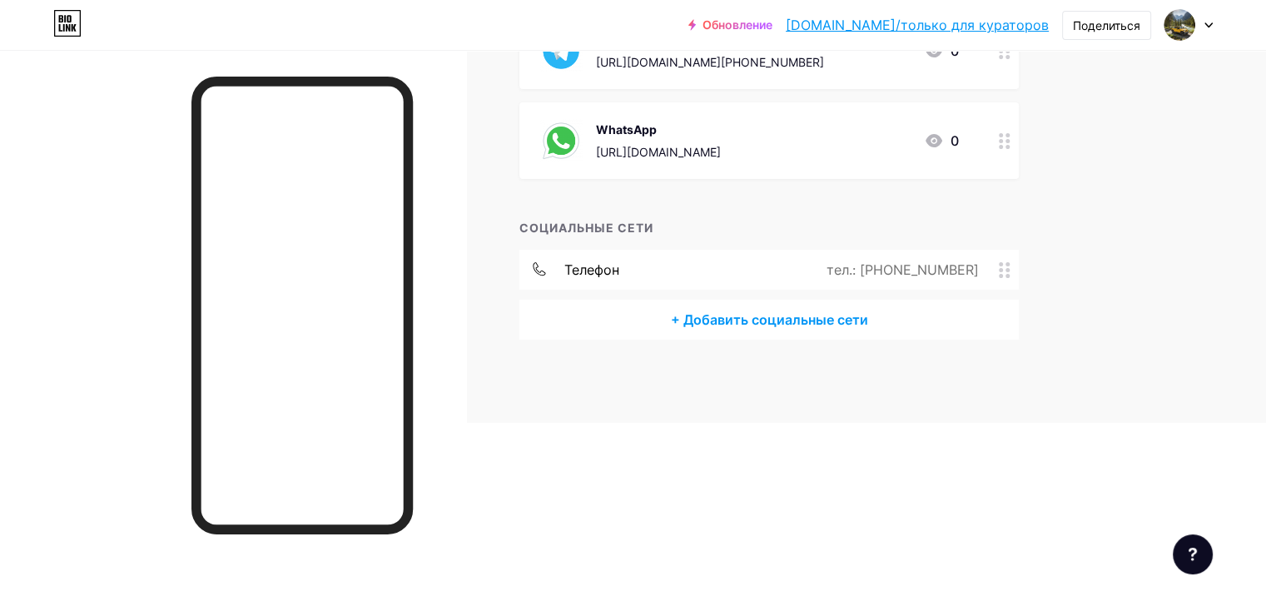
click at [619, 275] on ya-tr-span "телефон" at bounding box center [591, 269] width 55 height 17
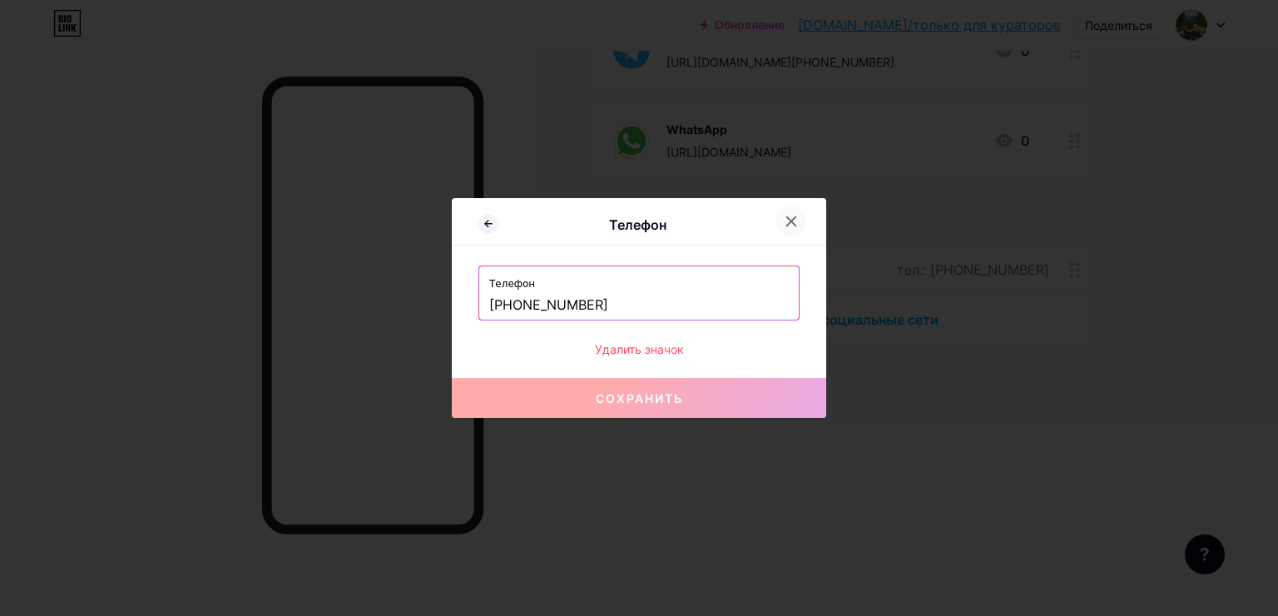
click at [785, 221] on icon at bounding box center [791, 221] width 13 height 13
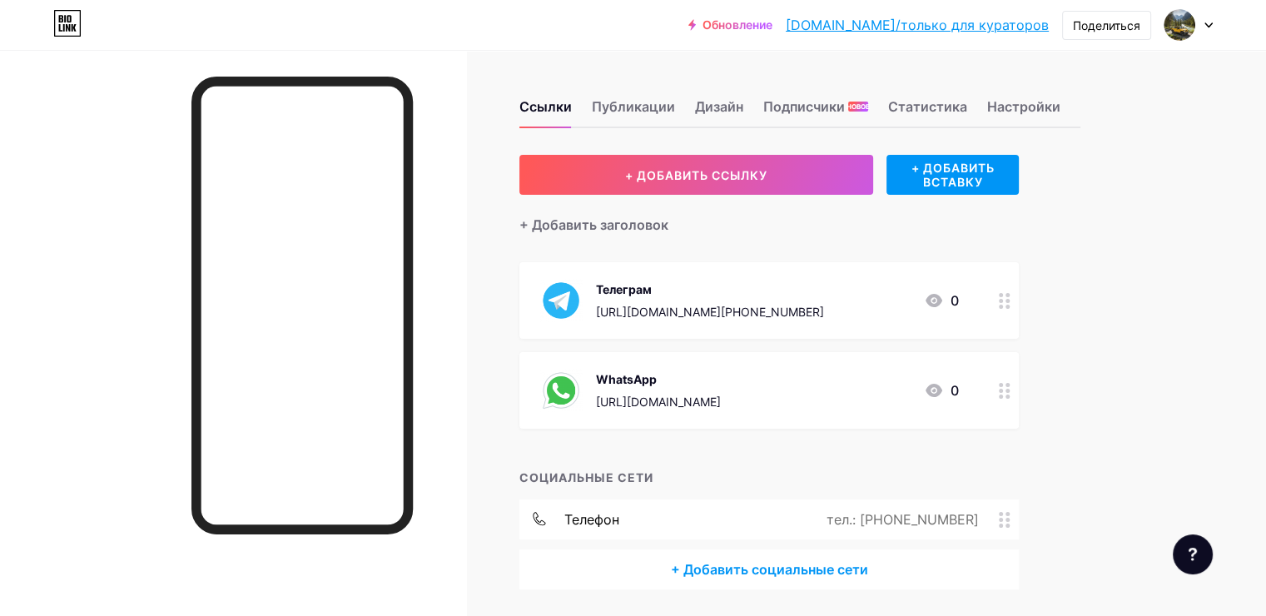
scroll to position [0, 0]
click at [743, 121] on div "Дизайн" at bounding box center [719, 112] width 48 height 30
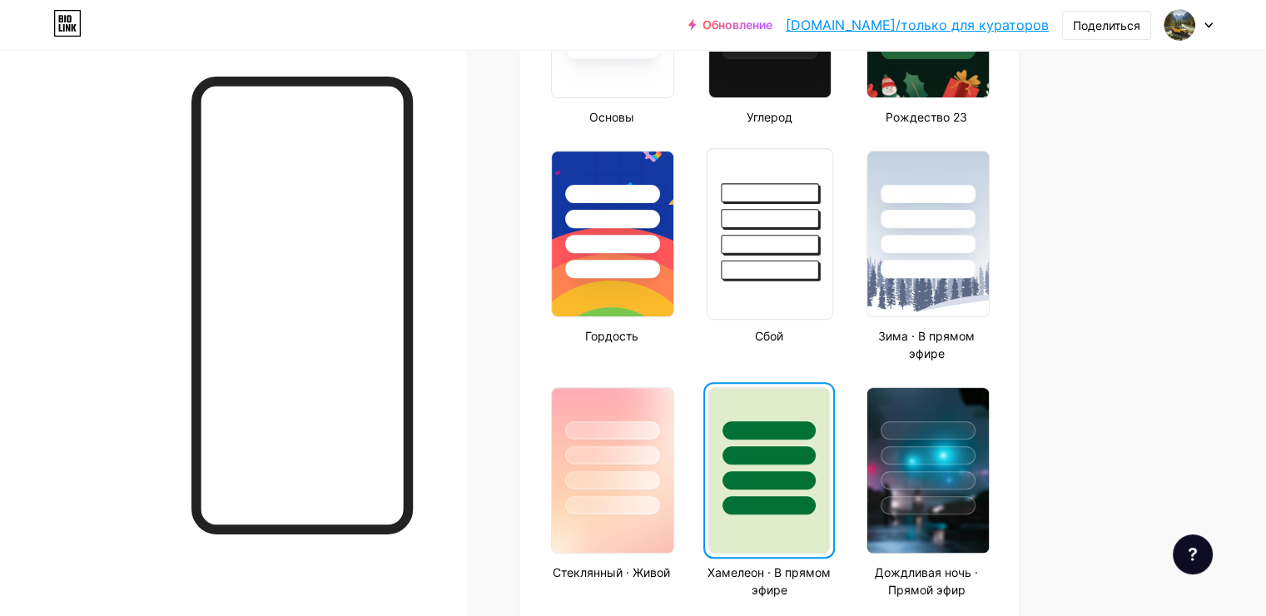
scroll to position [749, 0]
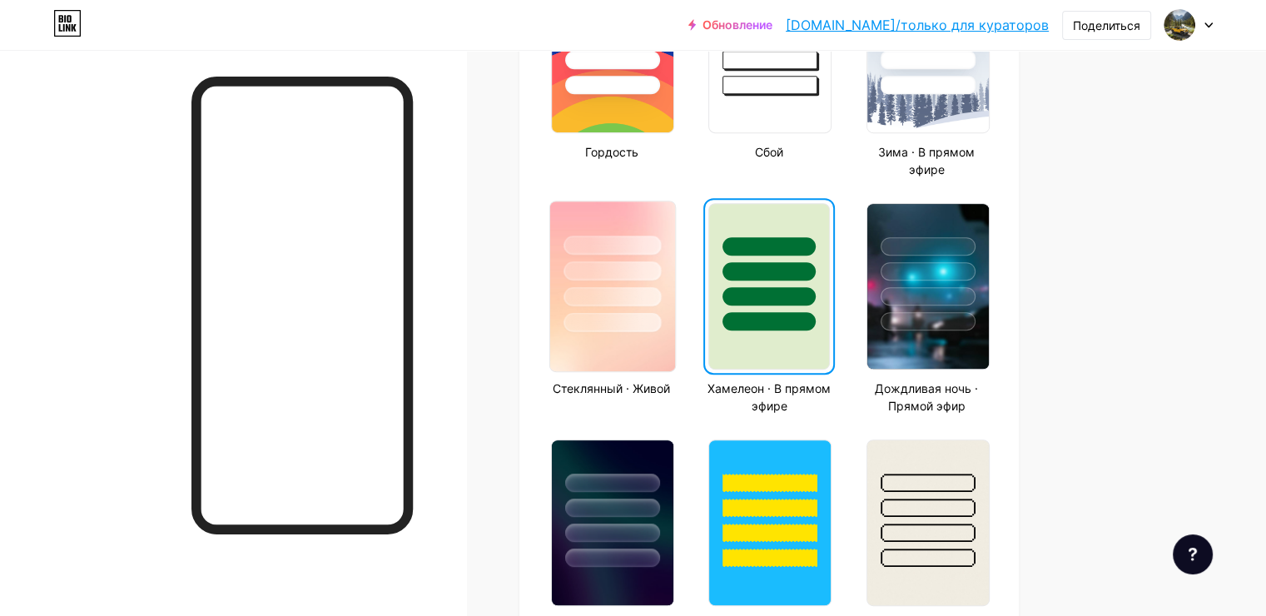
click at [675, 310] on div at bounding box center [612, 266] width 125 height 131
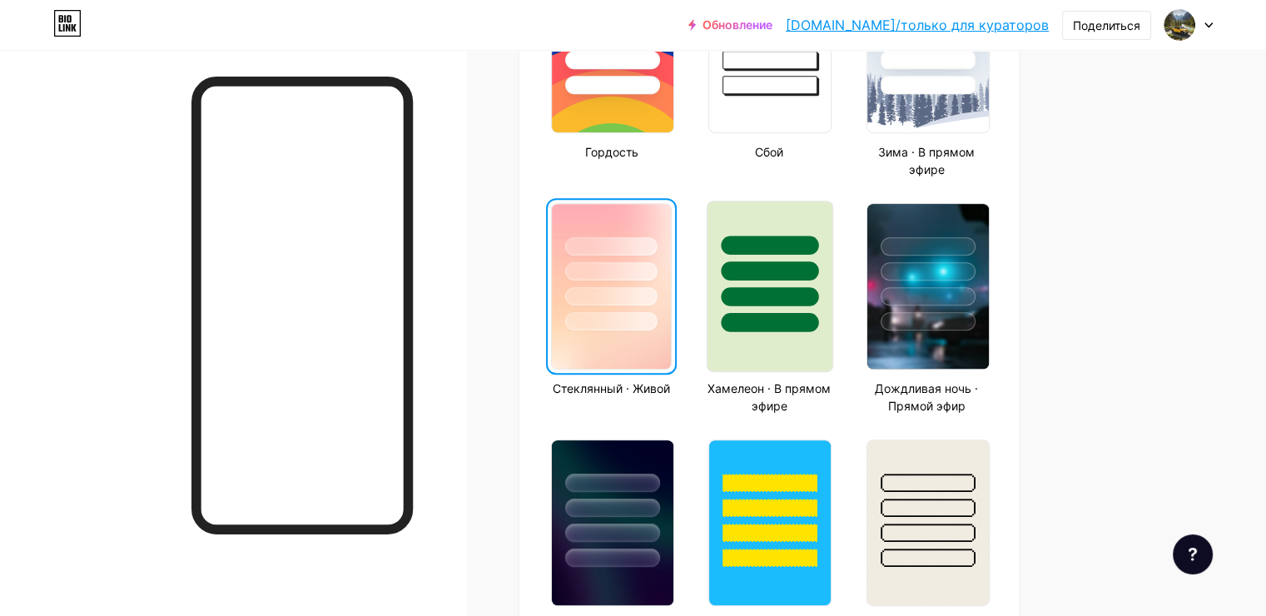
click at [814, 305] on div at bounding box center [769, 266] width 125 height 131
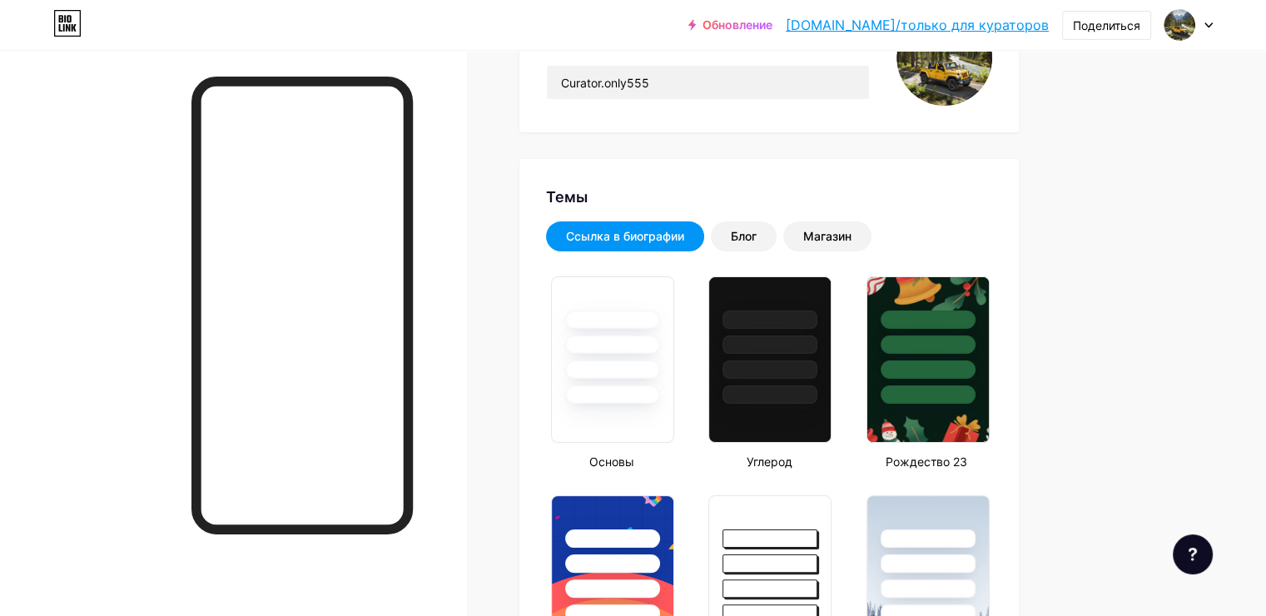
scroll to position [166, 0]
